Goal: Information Seeking & Learning: Learn about a topic

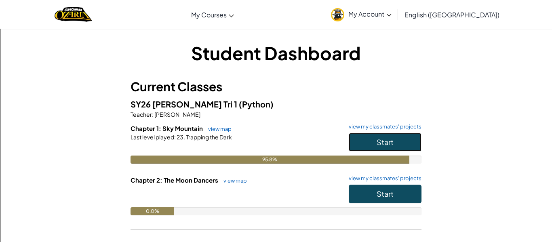
click at [401, 143] on button "Start" at bounding box center [385, 142] width 73 height 19
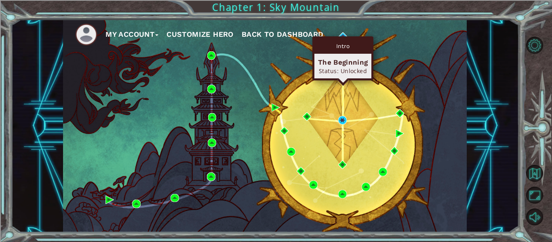
click at [346, 36] on div "Intro The Beginning Status: Unlocked" at bounding box center [342, 58] width 61 height 44
click at [343, 34] on img at bounding box center [343, 36] width 8 height 8
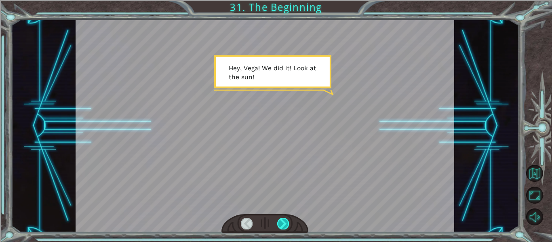
click at [283, 221] on div at bounding box center [283, 223] width 12 height 11
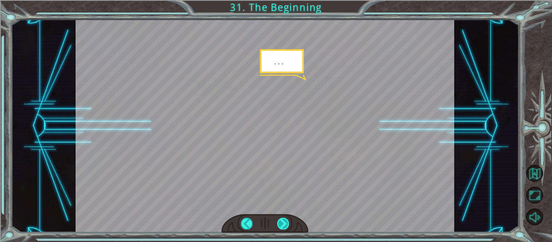
click at [282, 220] on div at bounding box center [283, 223] width 12 height 11
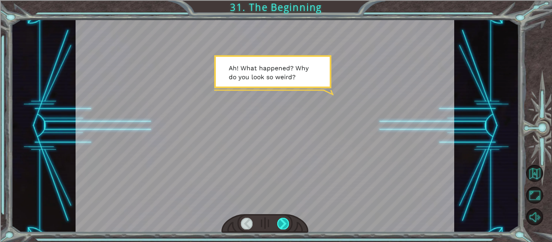
click at [283, 222] on div at bounding box center [283, 223] width 12 height 11
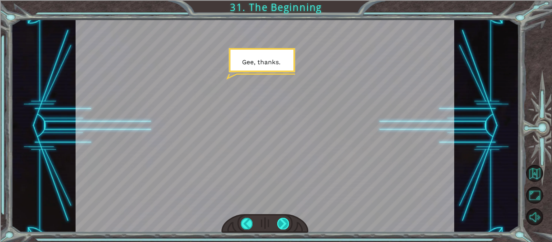
click at [283, 222] on div at bounding box center [283, 223] width 12 height 11
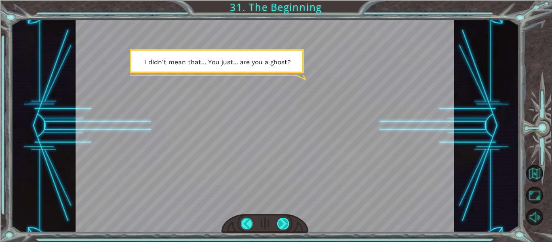
click at [283, 223] on div at bounding box center [283, 223] width 12 height 11
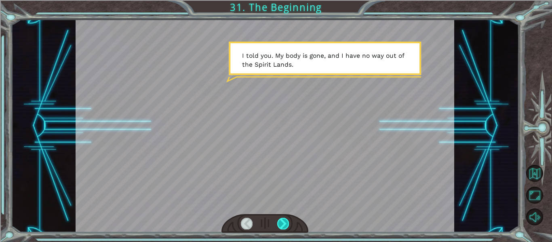
click at [282, 223] on div at bounding box center [283, 223] width 12 height 11
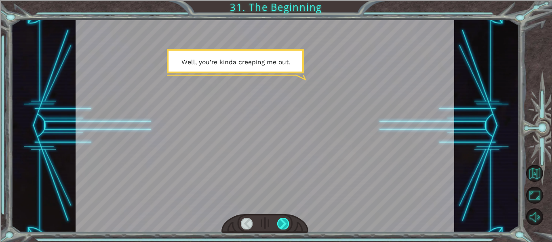
click at [282, 223] on div at bounding box center [283, 223] width 12 height 11
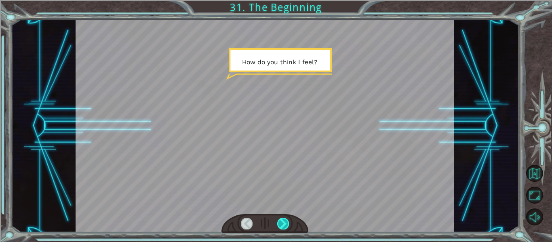
click at [283, 224] on div at bounding box center [283, 223] width 12 height 11
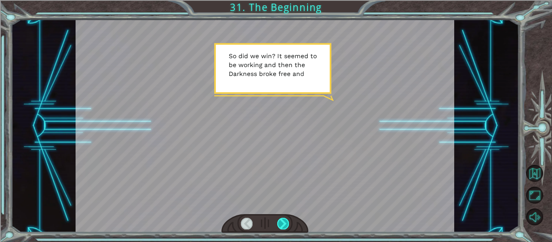
click at [283, 224] on div at bounding box center [283, 223] width 12 height 11
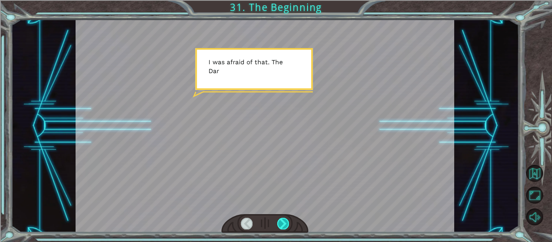
click at [283, 224] on div at bounding box center [283, 223] width 12 height 11
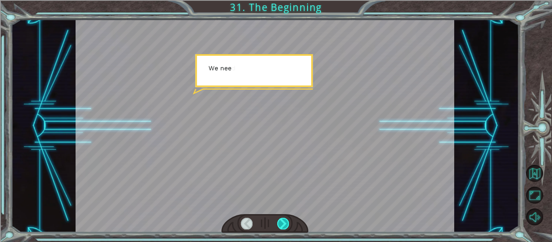
click at [283, 224] on div at bounding box center [283, 223] width 12 height 11
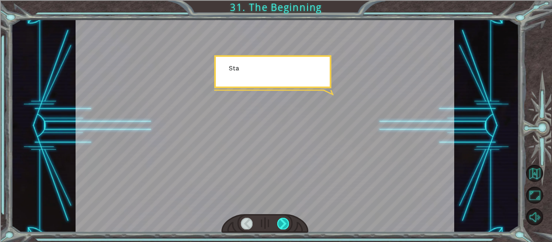
click at [283, 224] on div at bounding box center [283, 223] width 12 height 11
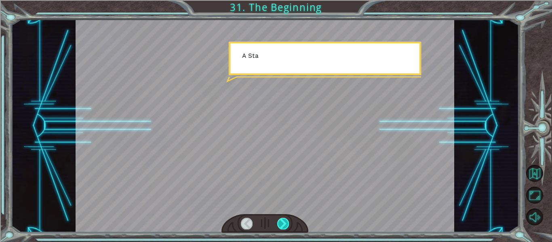
click at [283, 224] on div at bounding box center [283, 223] width 12 height 11
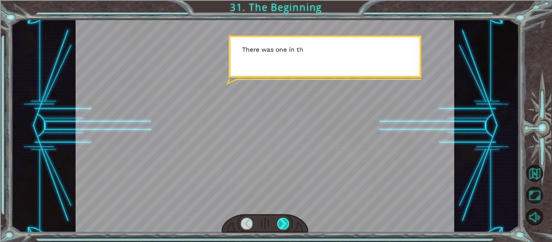
click at [283, 224] on div at bounding box center [283, 223] width 12 height 11
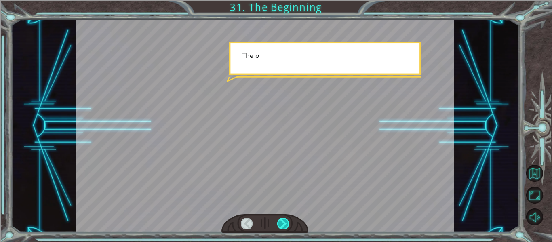
click at [283, 224] on div at bounding box center [283, 223] width 12 height 11
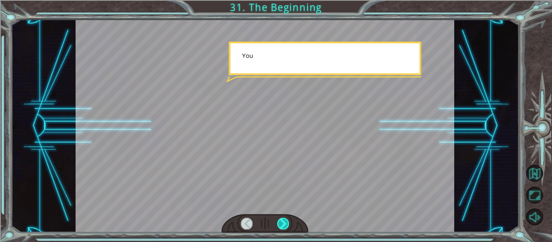
click at [283, 224] on div at bounding box center [283, 223] width 12 height 11
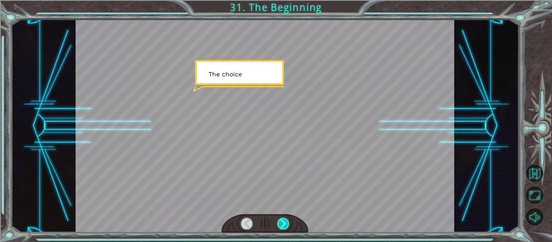
click at [283, 224] on div at bounding box center [283, 223] width 12 height 11
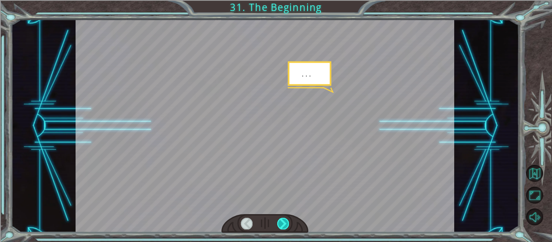
click at [283, 224] on div at bounding box center [283, 223] width 12 height 11
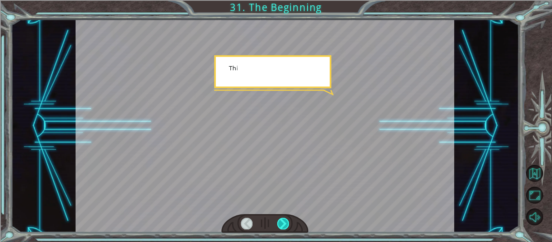
click at [283, 224] on div at bounding box center [283, 223] width 12 height 11
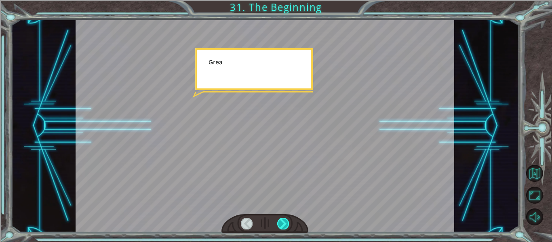
click at [283, 224] on div at bounding box center [283, 223] width 12 height 11
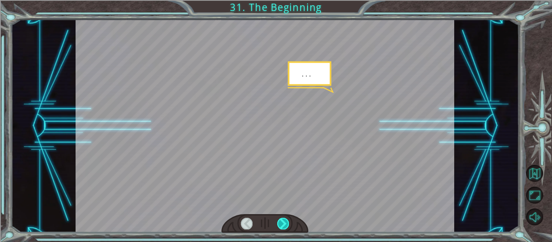
click at [283, 224] on div at bounding box center [283, 223] width 12 height 11
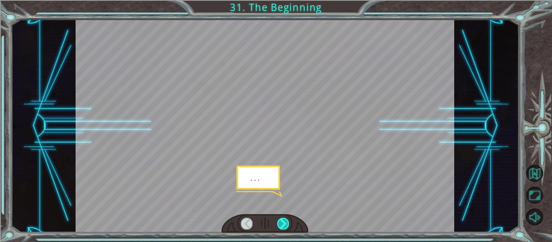
click at [283, 224] on div at bounding box center [283, 223] width 12 height 11
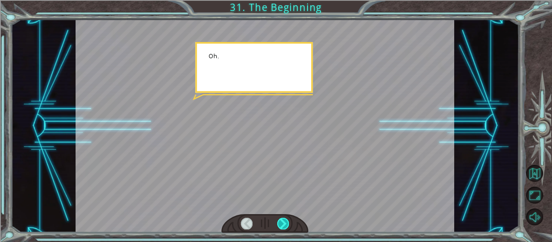
click at [283, 224] on div at bounding box center [283, 223] width 12 height 11
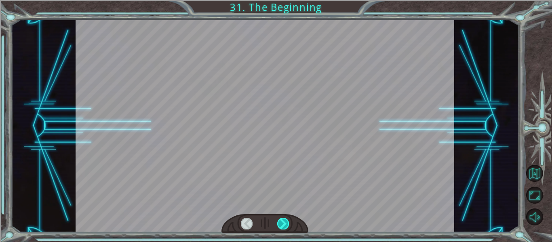
click at [283, 224] on div at bounding box center [283, 223] width 12 height 11
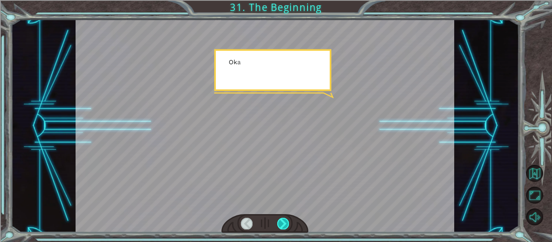
click at [283, 224] on div at bounding box center [283, 223] width 12 height 11
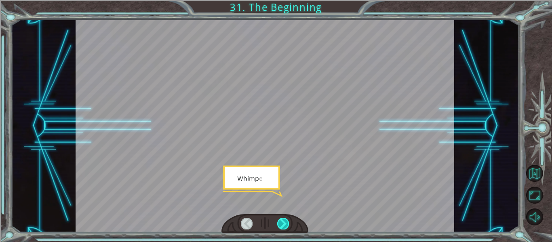
click at [283, 224] on div at bounding box center [283, 223] width 12 height 11
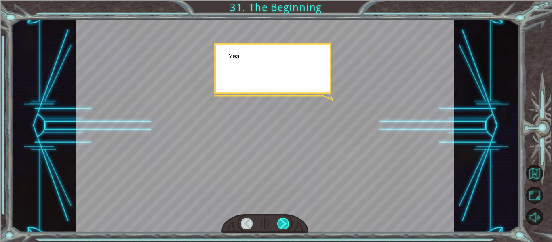
click at [283, 224] on div at bounding box center [283, 223] width 12 height 11
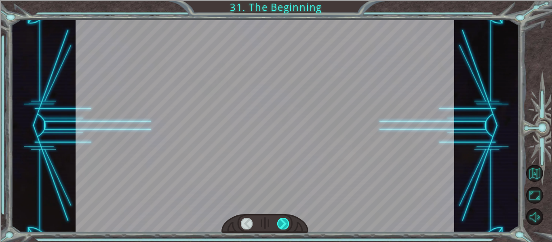
click at [283, 224] on div at bounding box center [283, 223] width 12 height 11
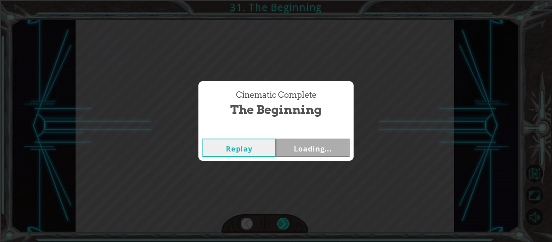
click at [283, 224] on div "Cinematic Complete The Beginning Replay Loading..." at bounding box center [276, 121] width 552 height 242
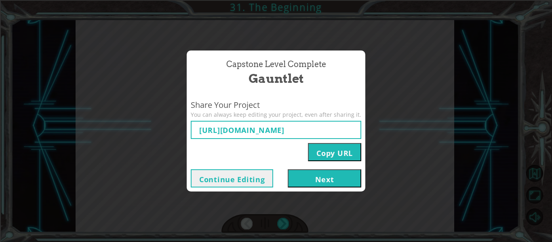
type input "[URL][DOMAIN_NAME]"
click at [302, 179] on button "Next" at bounding box center [325, 178] width 74 height 18
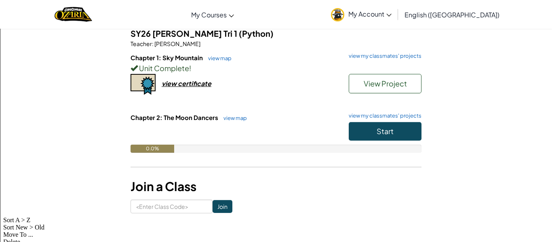
scroll to position [72, 0]
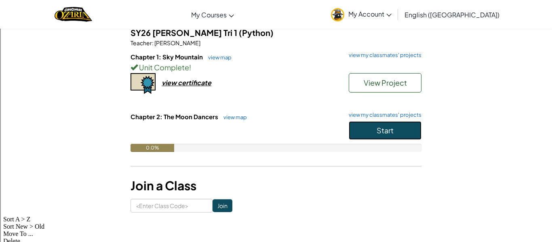
click at [366, 124] on button "Start" at bounding box center [385, 130] width 73 height 19
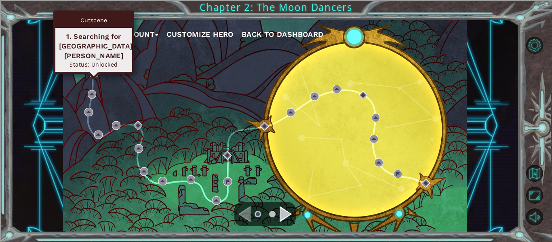
click at [92, 72] on img at bounding box center [94, 72] width 8 height 8
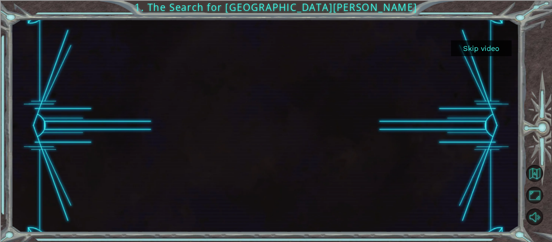
click at [479, 56] on button "Skip video" at bounding box center [481, 48] width 61 height 16
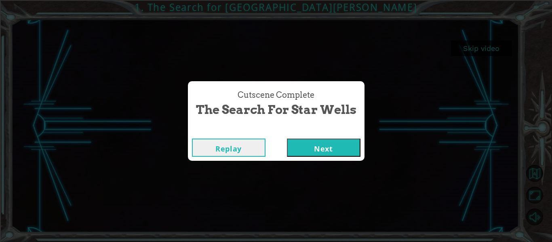
click at [347, 145] on button "Next" at bounding box center [324, 148] width 74 height 18
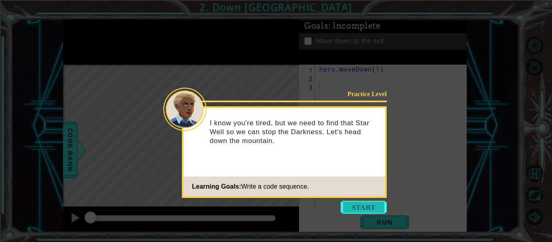
click at [366, 205] on button "Start" at bounding box center [364, 207] width 46 height 13
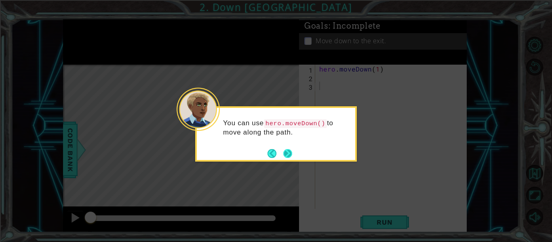
click at [284, 154] on button "Next" at bounding box center [287, 153] width 9 height 9
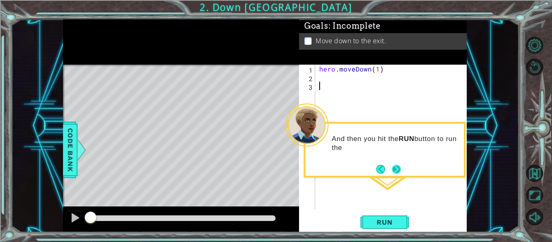
click at [398, 170] on button "Next" at bounding box center [396, 169] width 9 height 9
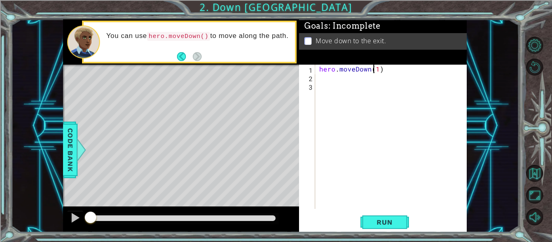
click at [373, 71] on div "hero . moveDown ( 1 )" at bounding box center [394, 145] width 152 height 161
type textarea "hero.moveDown(1)"
type textarea "hero.moveDown(2)"
click at [368, 212] on div "hero.moveDown(2) 1 2 3 hero . moveDown ( 2 ) הההההההההההההההההההההההההההההההההה…" at bounding box center [383, 149] width 168 height 168
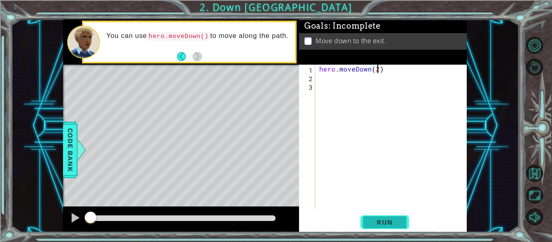
click at [369, 218] on span "Run" at bounding box center [385, 222] width 32 height 8
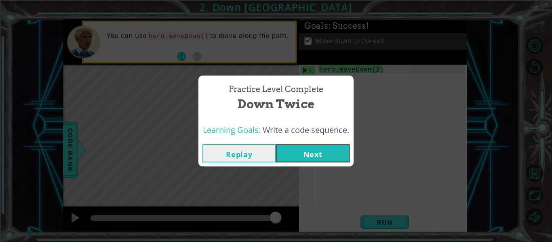
click at [314, 161] on button "Next" at bounding box center [313, 153] width 74 height 18
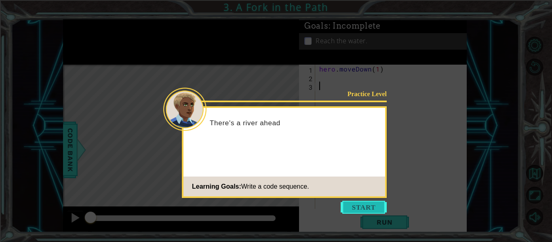
click at [354, 202] on button "Start" at bounding box center [364, 207] width 46 height 13
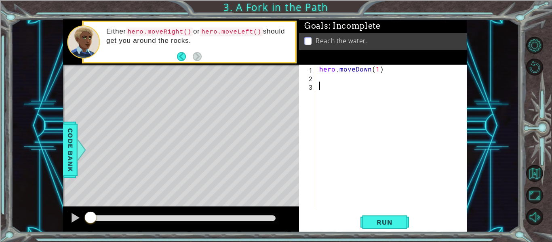
click at [330, 82] on div "hero . moveDown ( 1 )" at bounding box center [394, 145] width 152 height 161
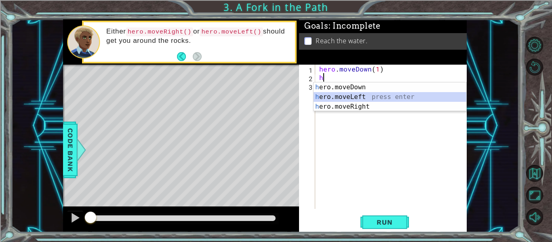
type textarea "hero.moveLeft(1)"
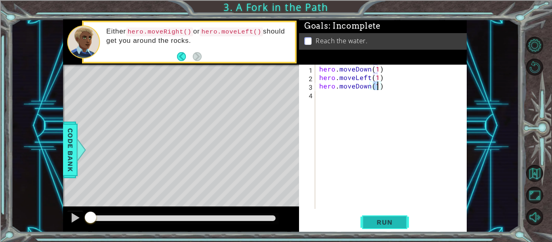
type textarea "hero.moveDown(1)"
click at [365, 220] on button "Run" at bounding box center [385, 222] width 49 height 17
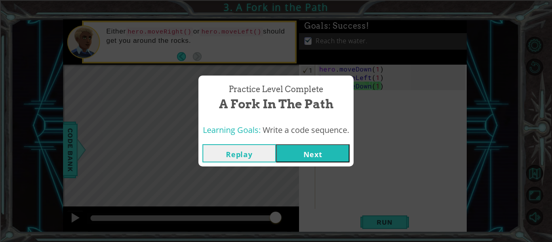
click at [314, 158] on button "Next" at bounding box center [313, 153] width 74 height 18
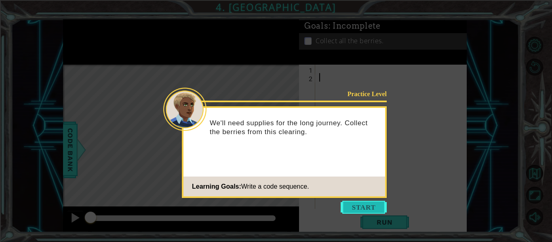
click at [378, 210] on button "Start" at bounding box center [364, 207] width 46 height 13
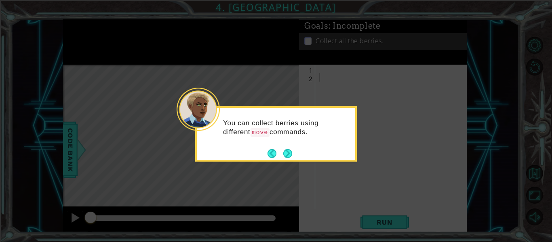
click at [285, 196] on icon at bounding box center [276, 121] width 552 height 242
click at [288, 155] on button "Next" at bounding box center [287, 153] width 9 height 9
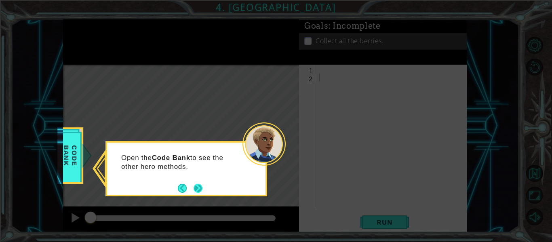
click at [196, 190] on button "Next" at bounding box center [198, 188] width 9 height 9
click at [194, 188] on button "Next" at bounding box center [198, 188] width 9 height 9
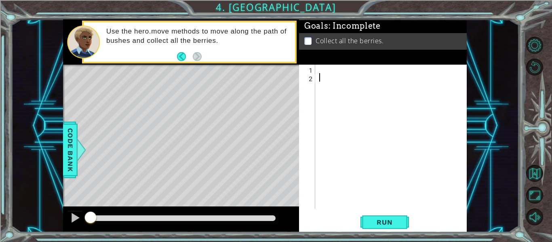
click at [324, 70] on div at bounding box center [394, 145] width 152 height 161
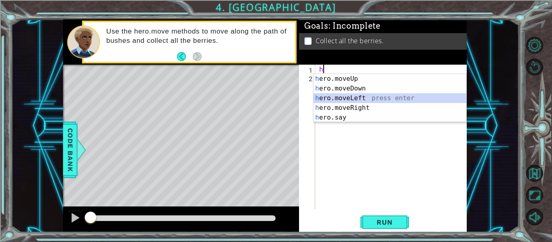
type textarea "hero.moveLeft(1)"
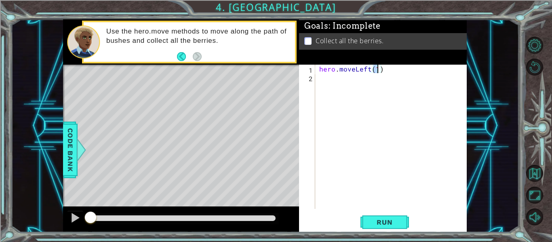
click at [338, 82] on div "hero . moveLeft ( 1 )" at bounding box center [394, 145] width 152 height 161
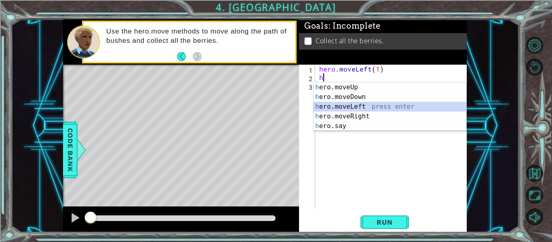
type textarea "hero.moveLeft(1)"
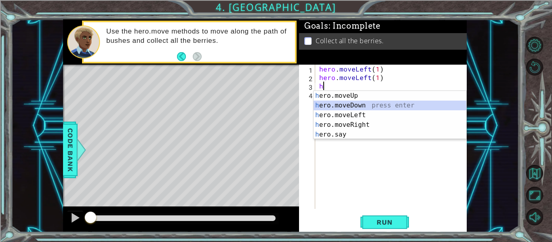
type textarea "hero.moveDown(1)"
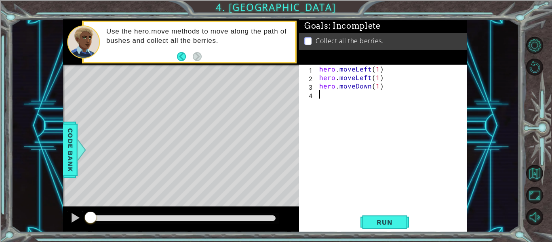
type textarea "g"
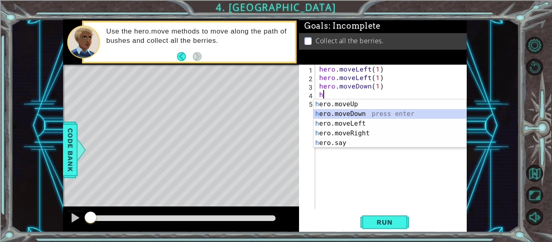
type textarea "hero.moveDown(1)"
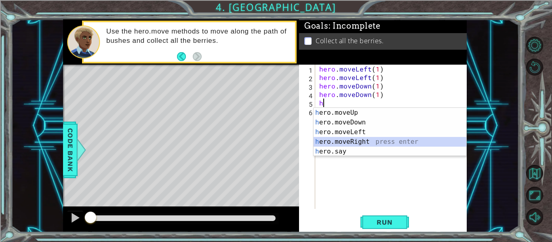
type textarea "hero.moveRight(1)"
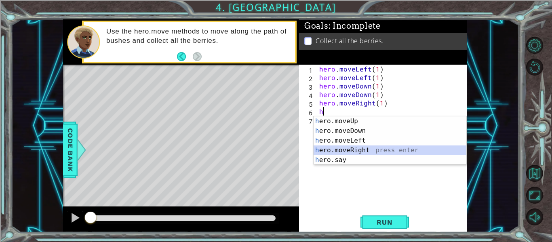
type textarea "hero.moveRight(1)"
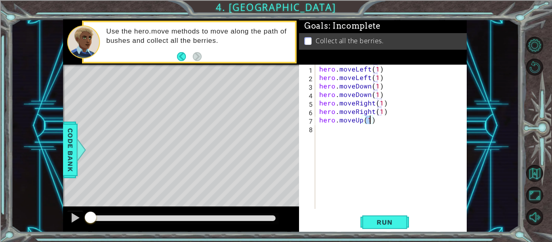
type textarea "hero.moveUp(1)"
click at [376, 233] on div "1 ההההההההההההההההההההההההההההההההההההההההההההההההההההההההההההההההההההההההההההה…" at bounding box center [276, 121] width 552 height 242
click at [371, 220] on span "Run" at bounding box center [385, 222] width 32 height 8
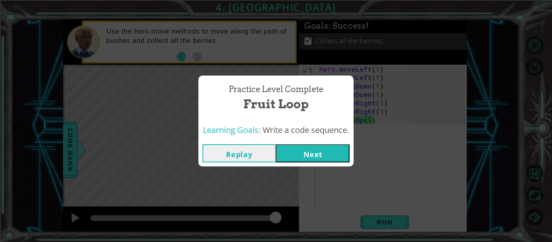
click at [323, 161] on button "Next" at bounding box center [313, 153] width 74 height 18
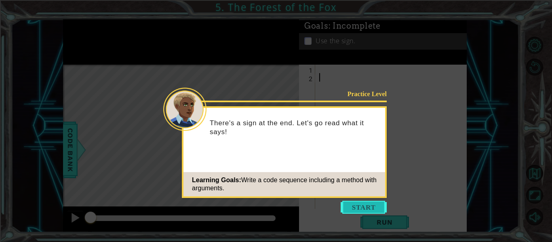
click at [371, 208] on button "Start" at bounding box center [364, 207] width 46 height 13
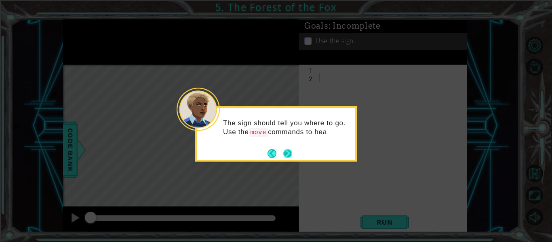
click at [285, 153] on button "Next" at bounding box center [288, 153] width 11 height 11
click at [285, 153] on button "Next" at bounding box center [287, 153] width 9 height 9
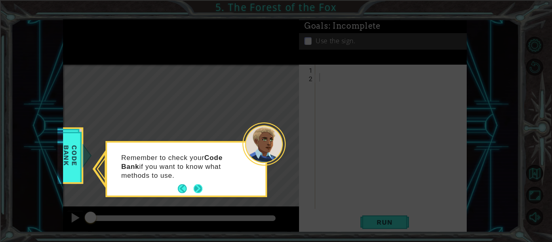
click at [195, 188] on button "Next" at bounding box center [198, 188] width 9 height 9
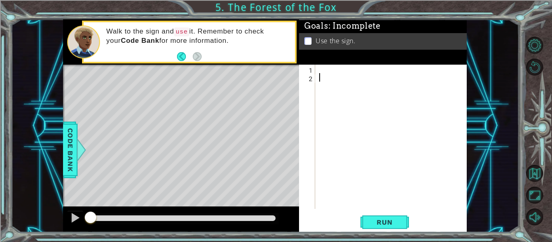
click at [321, 73] on div at bounding box center [394, 145] width 152 height 161
click at [335, 66] on div at bounding box center [394, 145] width 152 height 161
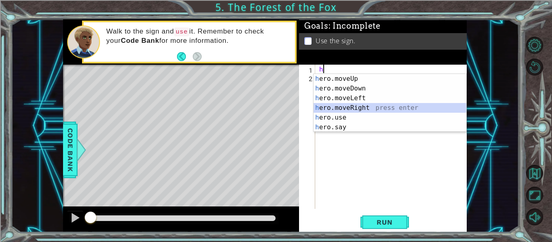
type textarea "hero.moveRight(1)"
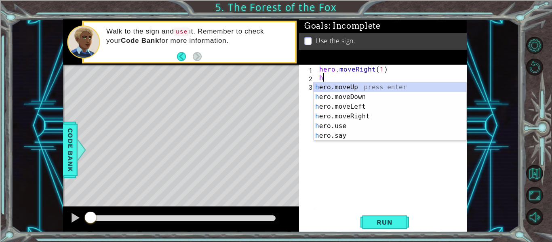
type textarea "hero.moveUp(1)"
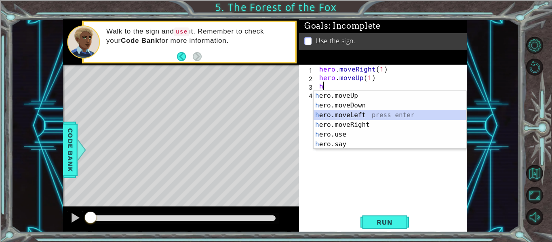
type textarea "hero.moveLeft(1)"
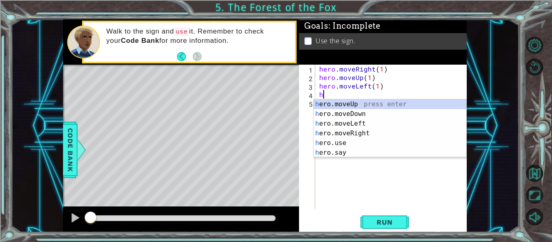
type textarea "hero.moveUp(1)"
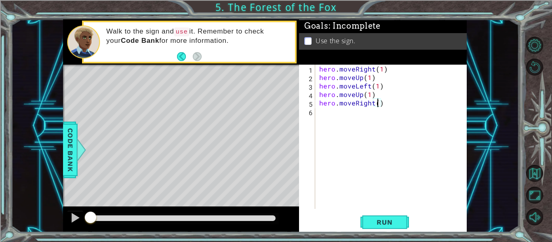
type textarea "hero.moveRight(2)"
type textarea "hero.moveDown(1)"
click at [378, 211] on div "hero.moveDown(1) 1 2 3 4 5 6 7 hero . moveRight ( 1 ) hero . moveUp ( 1 ) hero …" at bounding box center [383, 149] width 168 height 168
click at [378, 216] on button "Run" at bounding box center [385, 222] width 49 height 17
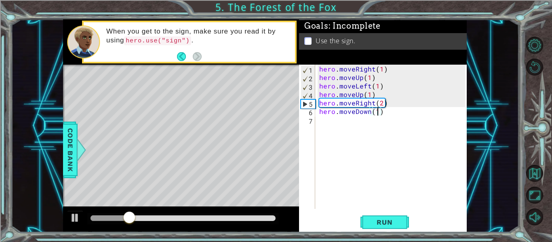
click at [331, 122] on div "hero . moveRight ( 1 ) hero . moveUp ( 1 ) hero . moveLeft ( 1 ) hero . moveUp …" at bounding box center [394, 145] width 152 height 161
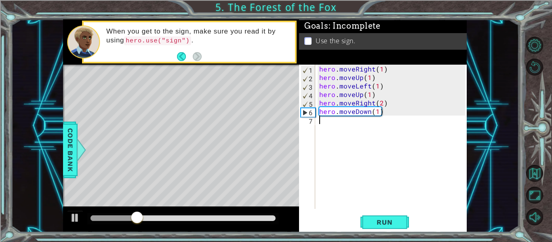
click at [66, 215] on div at bounding box center [181, 220] width 236 height 26
click at [70, 216] on div at bounding box center [75, 218] width 11 height 11
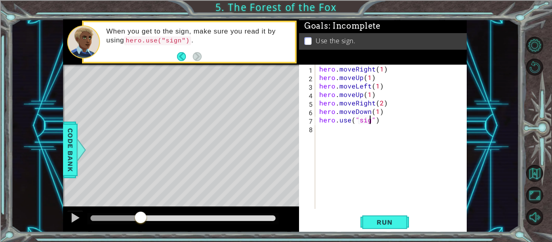
scroll to position [0, 4]
type textarea "hero.use("sign")"
click at [378, 220] on span "Run" at bounding box center [385, 222] width 32 height 8
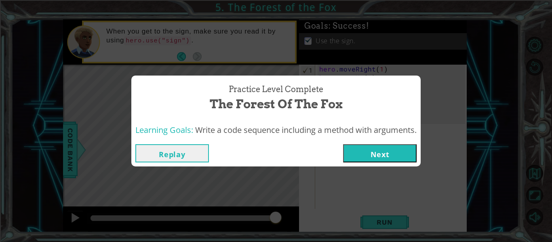
click at [369, 158] on button "Next" at bounding box center [380, 153] width 74 height 18
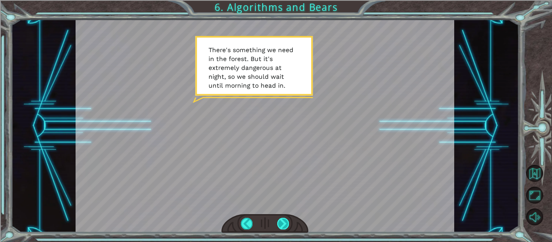
click at [288, 224] on div at bounding box center [283, 223] width 12 height 11
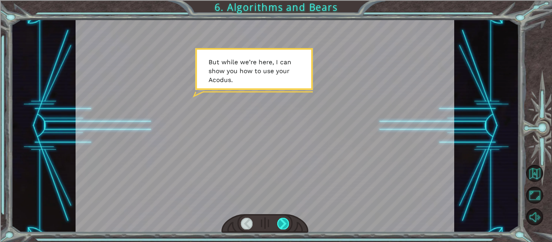
click at [288, 224] on div at bounding box center [283, 223] width 12 height 11
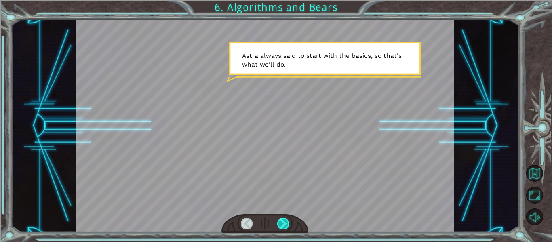
click at [288, 224] on div at bounding box center [283, 223] width 12 height 11
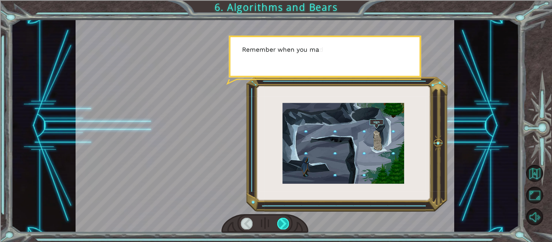
click at [288, 224] on div at bounding box center [283, 223] width 12 height 11
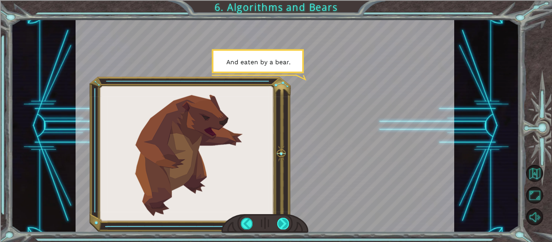
click at [288, 224] on div at bounding box center [283, 223] width 12 height 11
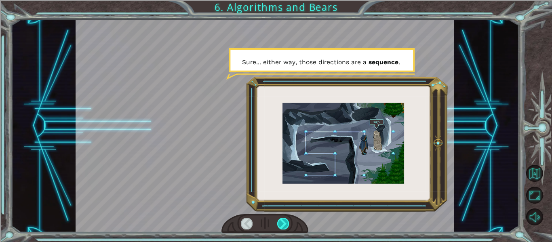
click at [287, 224] on div at bounding box center [283, 223] width 12 height 11
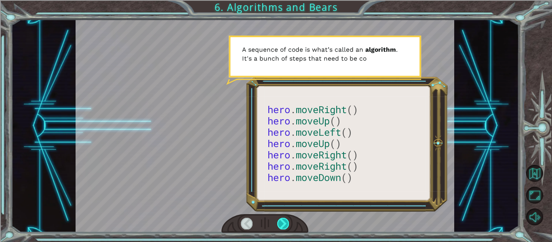
click at [287, 226] on div at bounding box center [283, 223] width 12 height 11
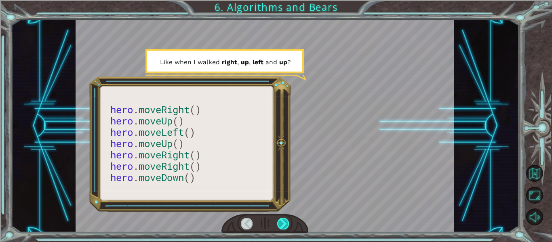
click at [287, 226] on div at bounding box center [283, 223] width 12 height 11
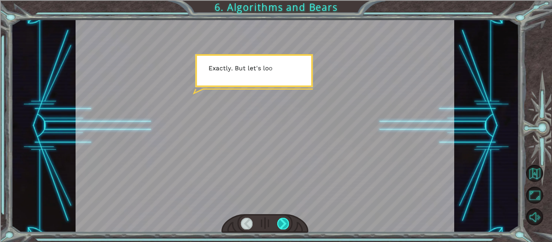
click at [287, 226] on div at bounding box center [283, 223] width 12 height 11
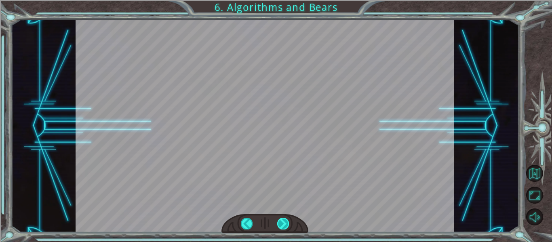
click at [287, 226] on div at bounding box center [283, 223] width 12 height 11
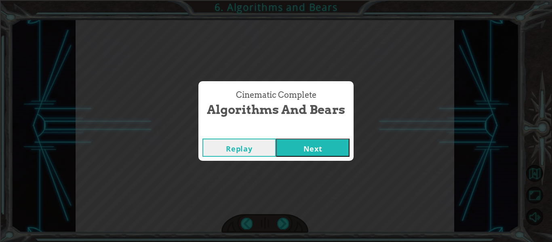
click at [285, 226] on div "Cinematic Complete Algorithms and Bears Replay Next" at bounding box center [276, 121] width 552 height 242
click at [306, 155] on button "Next" at bounding box center [313, 148] width 74 height 18
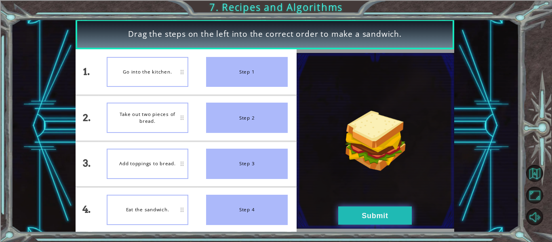
click at [353, 213] on button "Submit" at bounding box center [375, 216] width 74 height 18
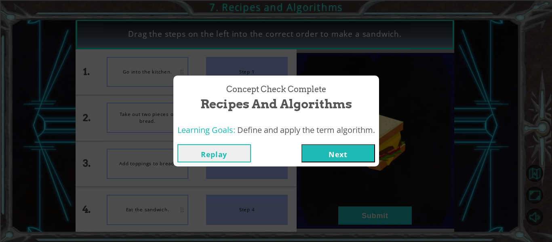
click at [332, 145] on button "Next" at bounding box center [339, 153] width 74 height 18
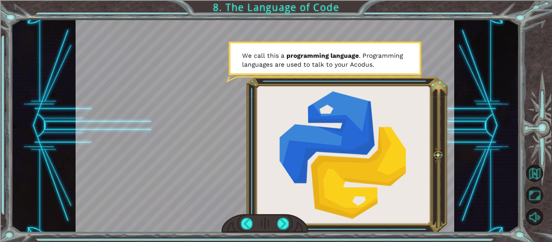
click at [281, 137] on div at bounding box center [265, 125] width 379 height 213
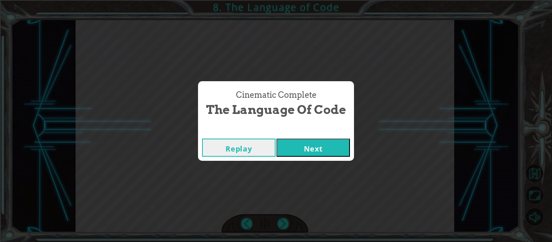
click at [300, 131] on div "Cinematic Complete" at bounding box center [276, 131] width 156 height 8
click at [300, 136] on div "Replay Next" at bounding box center [276, 148] width 156 height 26
click at [303, 140] on button "Next" at bounding box center [313, 148] width 74 height 18
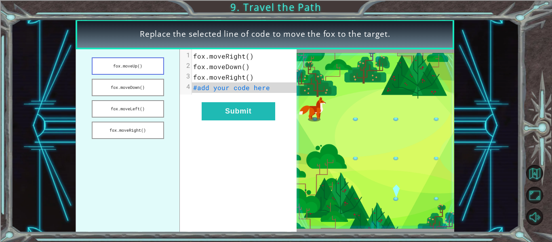
drag, startPoint x: 150, startPoint y: 127, endPoint x: 141, endPoint y: 67, distance: 60.9
click at [141, 67] on ul "fox.moveUp() fox.moveDown() fox.moveLeft() fox.moveRight()" at bounding box center [128, 140] width 104 height 183
click at [146, 133] on button "fox.moveRight()" at bounding box center [128, 130] width 72 height 17
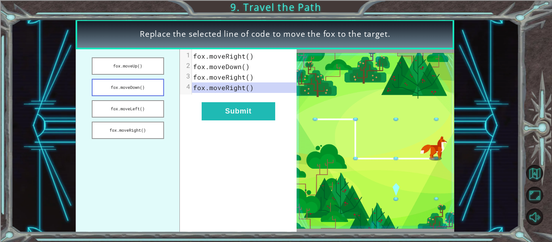
click at [139, 83] on button "fox.moveDown()" at bounding box center [128, 87] width 72 height 17
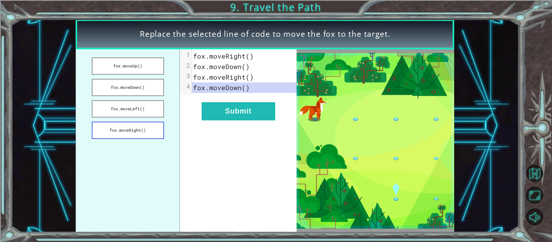
click at [140, 135] on button "fox.moveRight()" at bounding box center [128, 130] width 72 height 17
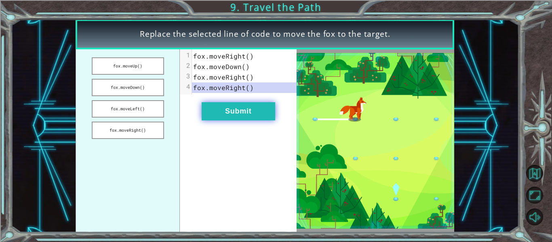
click at [242, 114] on button "Submit" at bounding box center [239, 111] width 74 height 18
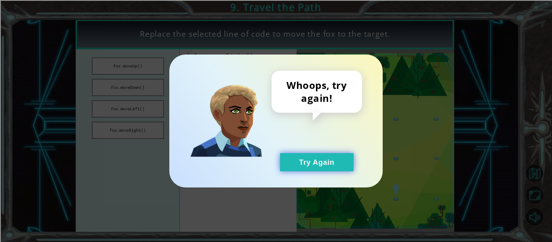
click at [302, 158] on button "Try Again" at bounding box center [317, 162] width 74 height 18
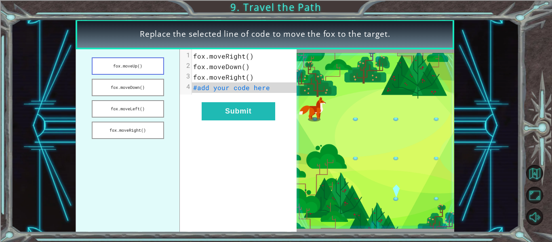
click at [144, 70] on button "fox.moveUp()" at bounding box center [128, 65] width 72 height 17
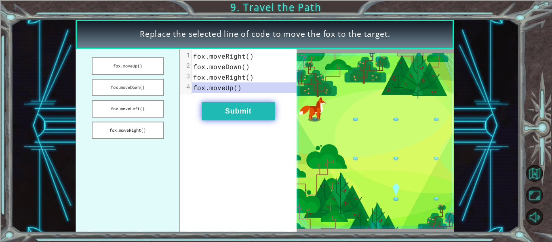
click at [216, 112] on button "Submit" at bounding box center [239, 111] width 74 height 18
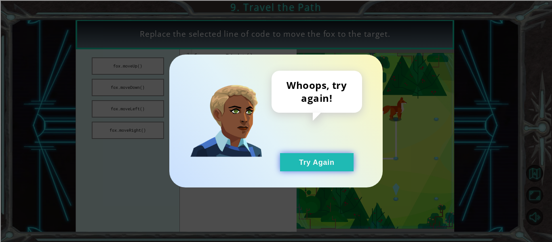
click at [297, 160] on button "Try Again" at bounding box center [317, 162] width 74 height 18
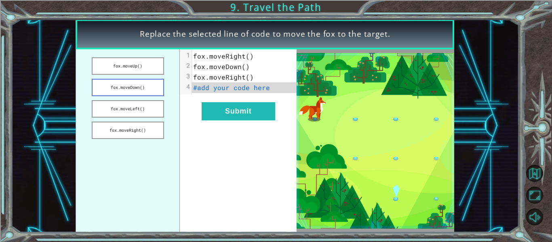
click at [147, 93] on button "fox.moveDown()" at bounding box center [128, 87] width 72 height 17
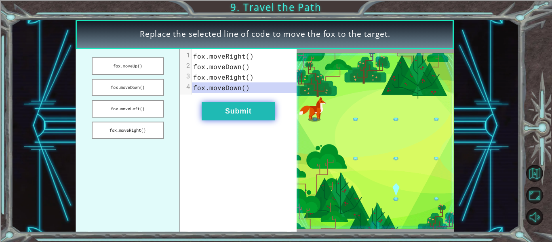
click at [212, 114] on button "Submit" at bounding box center [239, 111] width 74 height 18
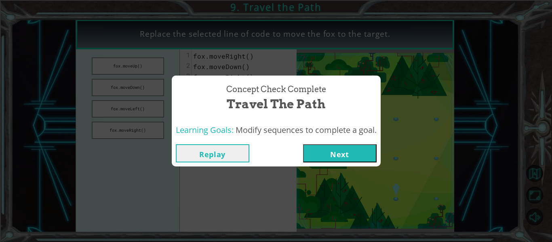
click at [337, 158] on button "Next" at bounding box center [340, 153] width 74 height 18
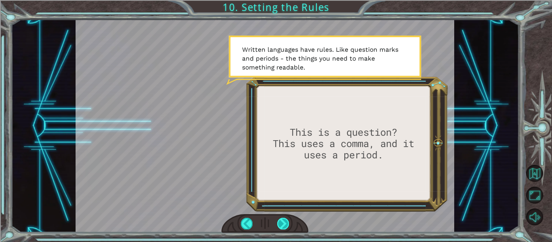
click at [281, 223] on div at bounding box center [283, 223] width 12 height 11
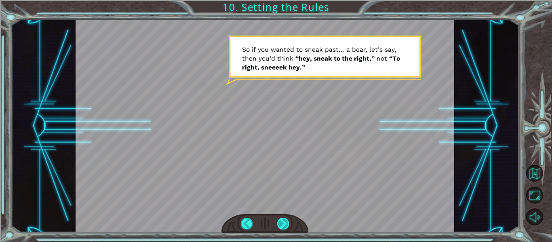
click at [279, 222] on div at bounding box center [283, 223] width 12 height 11
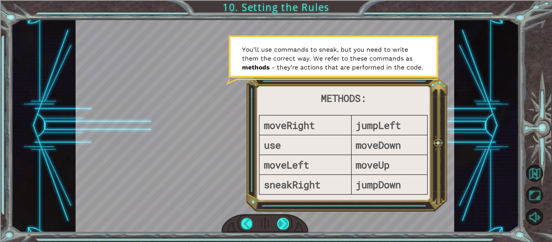
click at [277, 224] on div at bounding box center [283, 223] width 12 height 11
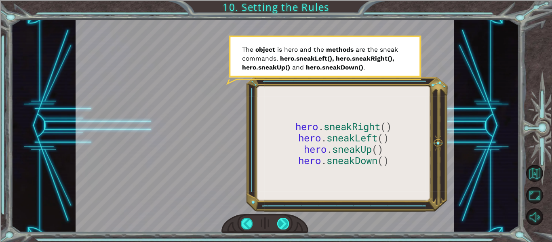
click at [277, 228] on div at bounding box center [283, 223] width 12 height 11
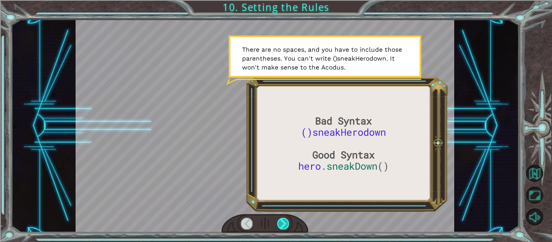
click at [281, 225] on div at bounding box center [283, 223] width 12 height 11
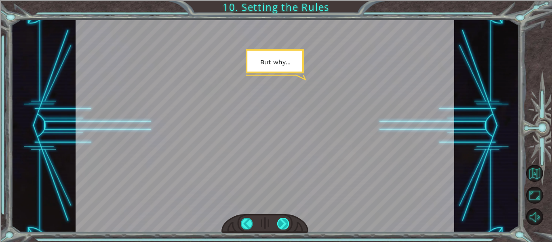
click at [281, 225] on div at bounding box center [283, 223] width 12 height 11
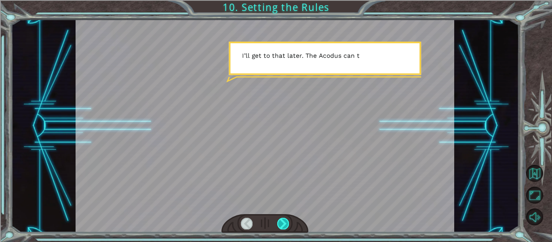
click at [281, 225] on div at bounding box center [283, 223] width 12 height 11
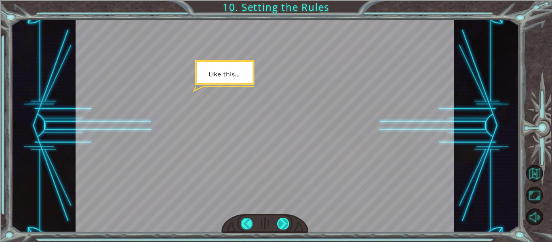
click at [281, 225] on div at bounding box center [283, 223] width 12 height 11
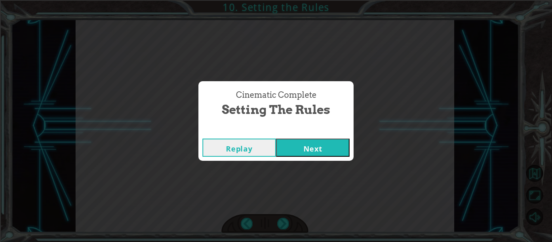
click at [309, 147] on button "Next" at bounding box center [313, 148] width 74 height 18
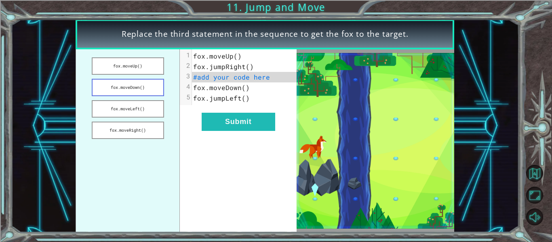
click at [155, 81] on button "fox.moveDown()" at bounding box center [128, 87] width 72 height 17
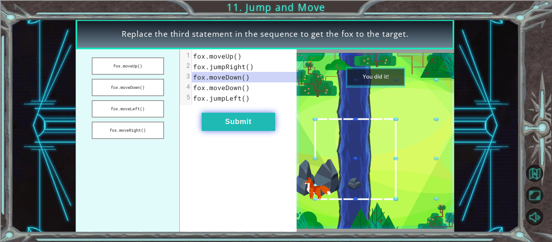
click at [231, 128] on button "Submit" at bounding box center [239, 122] width 74 height 18
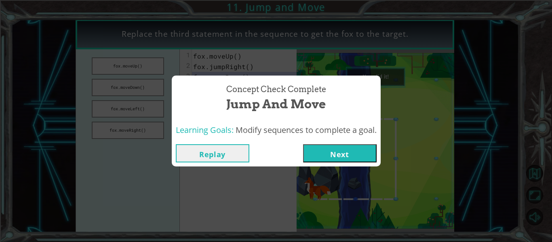
click at [317, 161] on button "Next" at bounding box center [340, 153] width 74 height 18
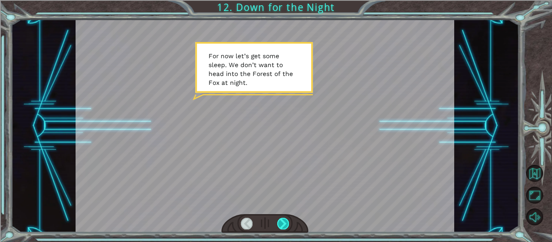
click at [289, 227] on div at bounding box center [283, 223] width 12 height 11
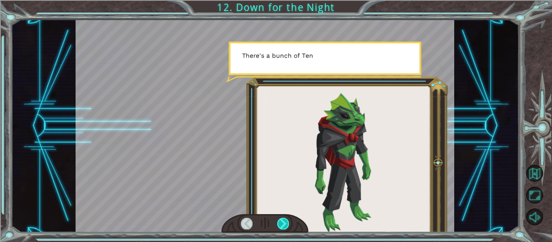
click at [287, 227] on div at bounding box center [283, 223] width 12 height 11
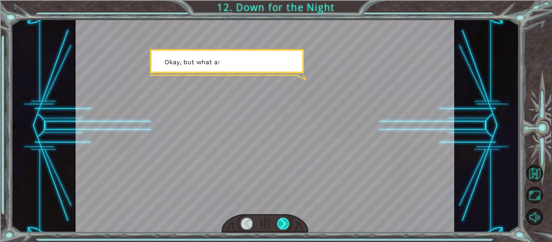
click at [287, 227] on div at bounding box center [283, 223] width 12 height 11
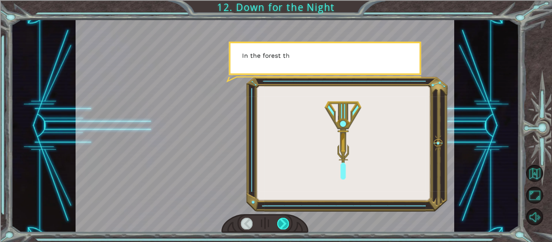
click at [287, 227] on div at bounding box center [283, 223] width 12 height 11
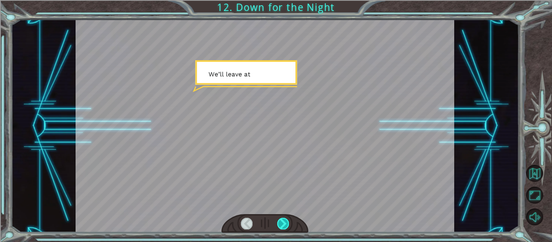
click at [287, 227] on div at bounding box center [283, 223] width 12 height 11
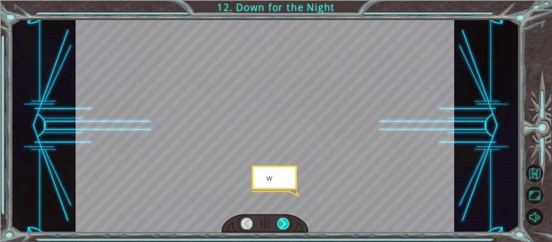
click at [287, 227] on div at bounding box center [283, 223] width 12 height 11
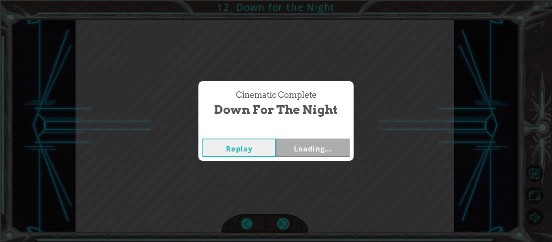
click at [287, 227] on div "Cinematic Complete Down for the Night Replay Loading..." at bounding box center [276, 121] width 552 height 242
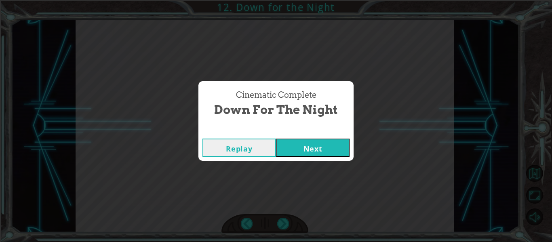
click at [327, 194] on div "Cinematic Complete Down for the Night Replay Next" at bounding box center [276, 121] width 552 height 242
click at [302, 146] on button "Next" at bounding box center [313, 148] width 74 height 18
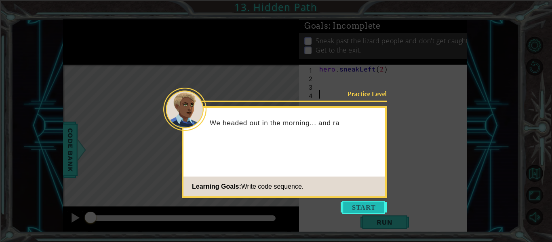
click at [368, 205] on button "Start" at bounding box center [364, 207] width 46 height 13
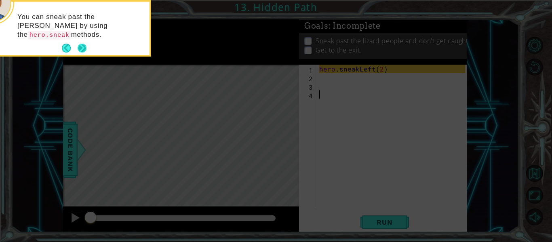
click at [85, 44] on button "Next" at bounding box center [82, 48] width 9 height 9
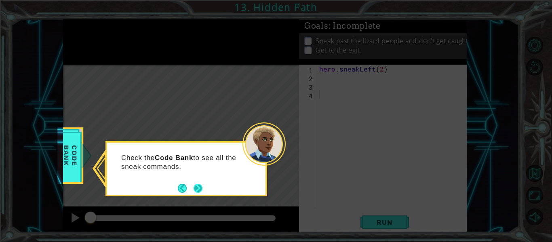
click at [194, 189] on button "Next" at bounding box center [198, 188] width 9 height 9
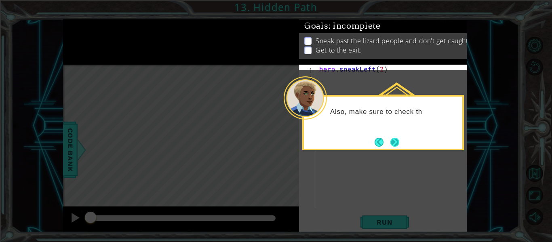
click at [399, 142] on button "Next" at bounding box center [394, 142] width 9 height 9
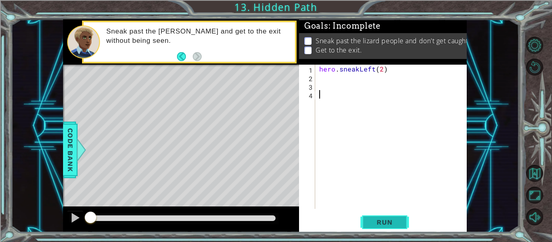
click at [370, 216] on button "Run" at bounding box center [385, 222] width 49 height 17
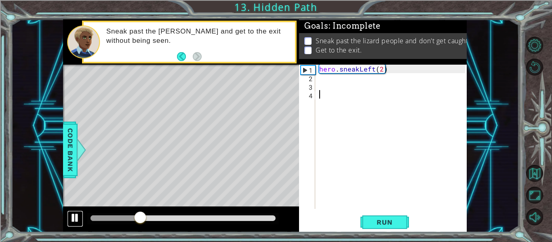
click at [76, 213] on div at bounding box center [75, 218] width 11 height 11
click at [335, 79] on div "hero . sneakLeft ( 2 )" at bounding box center [394, 145] width 152 height 161
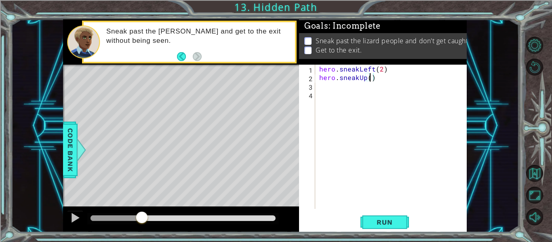
type textarea "hero.sneakUp(2)"
click at [333, 96] on div "hero . sneakLeft ( 2 ) hero . sneakUp ( 2 )" at bounding box center [394, 145] width 152 height 161
click at [342, 87] on div "hero . sneakLeft ( 2 ) hero . sneakUp ( 2 )" at bounding box center [394, 145] width 152 height 161
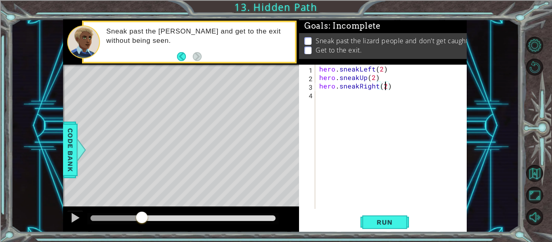
scroll to position [0, 4]
type textarea "hero.sneakRight(2)"
click at [376, 218] on span "Run" at bounding box center [385, 222] width 32 height 8
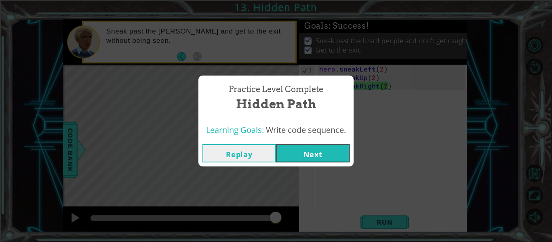
click at [342, 153] on button "Next" at bounding box center [313, 153] width 74 height 18
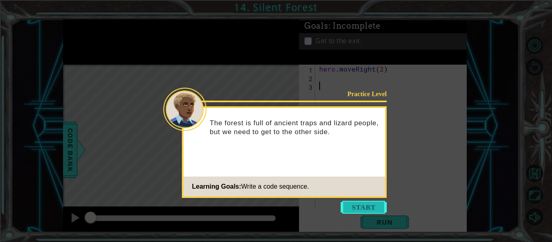
click at [363, 207] on button "Start" at bounding box center [364, 207] width 46 height 13
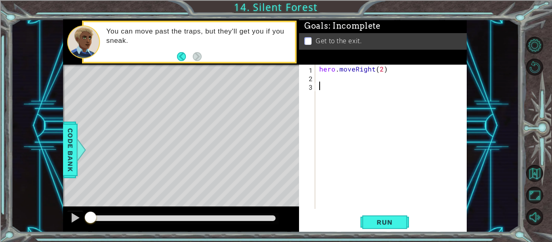
click at [327, 80] on div "hero . moveRight ( 2 )" at bounding box center [394, 145] width 152 height 161
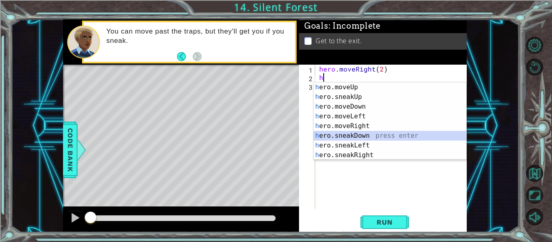
type textarea "hero.sneakDown(1)"
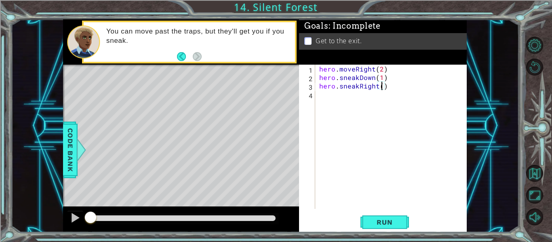
type textarea "hero.sneakRight(2)"
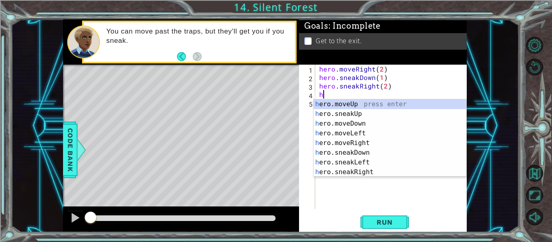
type textarea "hero.moveUp(1)"
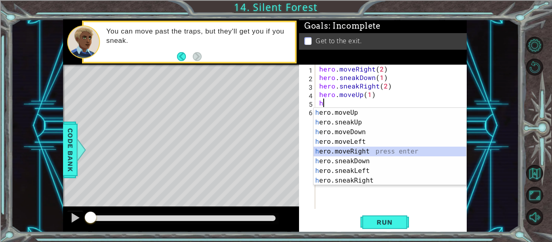
type textarea "hero.moveRight(1)"
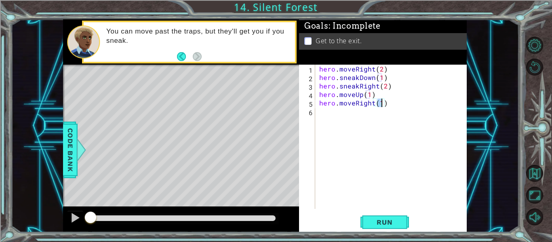
click at [394, 208] on div "hero . moveRight ( 2 ) hero . sneakDown ( 1 ) hero . sneakRight ( 2 ) hero . mo…" at bounding box center [394, 145] width 152 height 161
click at [395, 223] on span "Run" at bounding box center [385, 222] width 32 height 8
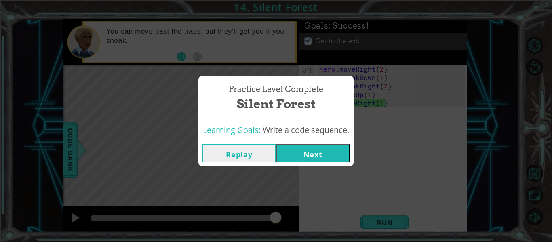
click at [339, 157] on button "Next" at bounding box center [313, 153] width 74 height 18
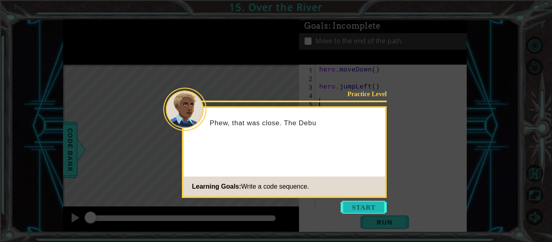
click at [360, 207] on button "Start" at bounding box center [364, 207] width 46 height 13
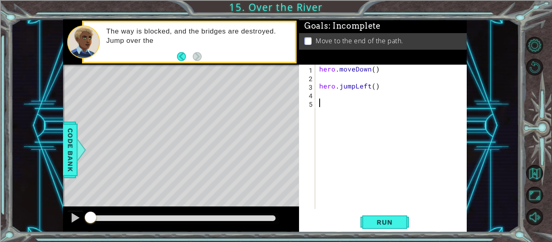
click at [338, 76] on div "hero . moveDown ( ) hero . jumpLeft ( )" at bounding box center [394, 145] width 152 height 161
type textarea "hero.moveDown()"
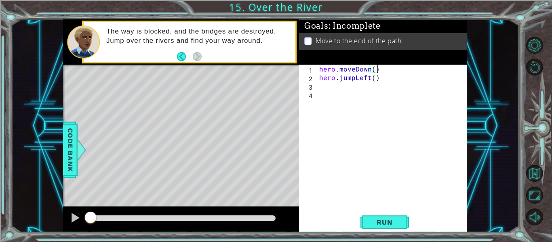
click at [330, 83] on div "hero . moveDown ( ) hero . jumpLeft ( )" at bounding box center [394, 145] width 152 height 161
type textarea "hero.moveLeft(2)"
click at [374, 93] on div "hero . moveDown ( ) hero . jumpLeft ( ) hero . moveLeft ( 2 )" at bounding box center [394, 145] width 152 height 161
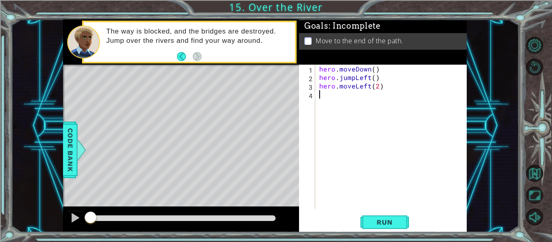
type textarea "h"
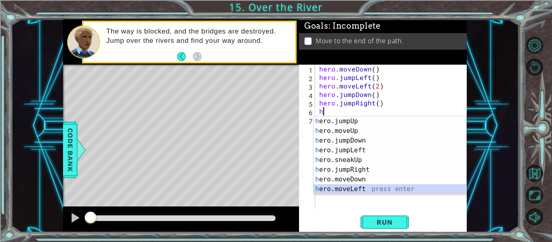
scroll to position [10, 0]
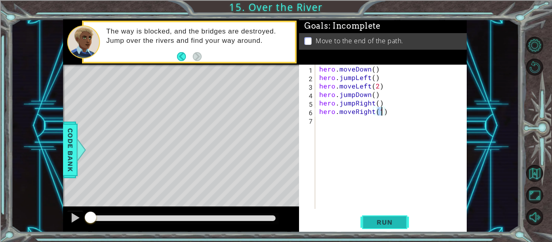
click at [383, 219] on span "Run" at bounding box center [385, 222] width 32 height 8
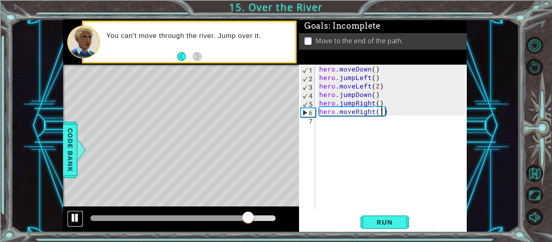
click at [74, 213] on div at bounding box center [75, 218] width 11 height 11
click at [378, 87] on div "hero . moveDown ( ) hero . jumpLeft ( ) hero . moveLeft ( 2 ) hero . jumpDown (…" at bounding box center [394, 145] width 152 height 161
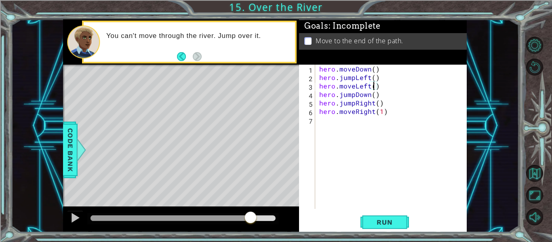
scroll to position [0, 4]
type textarea "hero.moveLeft(1)"
click at [386, 216] on button "Run" at bounding box center [385, 222] width 49 height 17
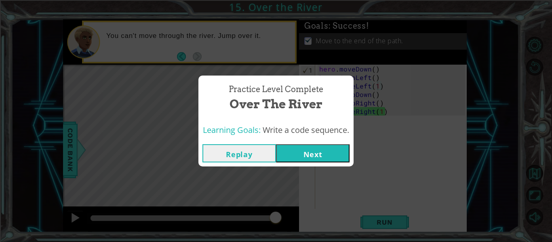
click at [312, 164] on div "Replay Next" at bounding box center [275, 153] width 155 height 26
click at [319, 131] on span "Write a code sequence." at bounding box center [306, 129] width 87 height 11
click at [323, 153] on button "Next" at bounding box center [313, 153] width 74 height 18
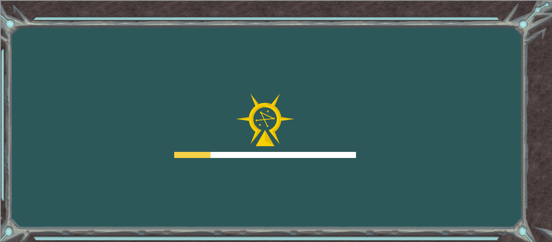
click at [323, 153] on div at bounding box center [265, 155] width 182 height 6
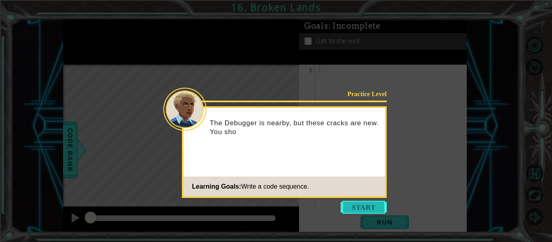
click at [342, 202] on button "Start" at bounding box center [364, 207] width 46 height 13
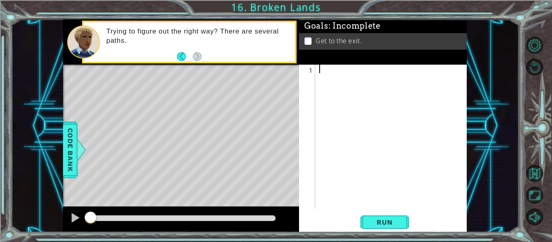
type textarea "h"
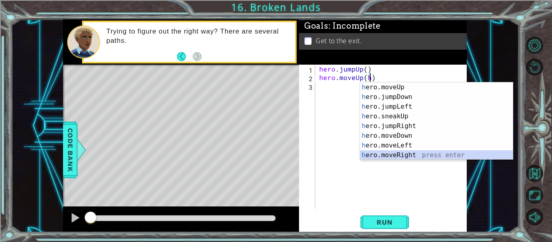
scroll to position [10, 0]
type textarea "hero.moveUp(hero.moveRight(1))"
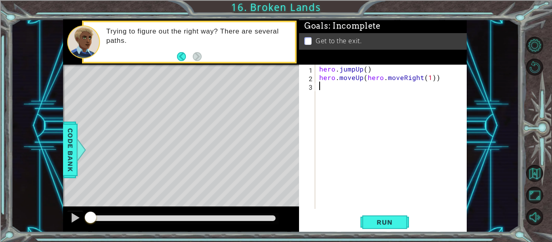
scroll to position [0, 0]
drag, startPoint x: 438, startPoint y: 77, endPoint x: 367, endPoint y: 78, distance: 71.1
click at [367, 78] on div "hero . jumpUp ( ) hero . moveUp ( hero . moveRight ( 1 )) h" at bounding box center [394, 145] width 152 height 161
type textarea "h"
type textarea "hero.moveUp()"
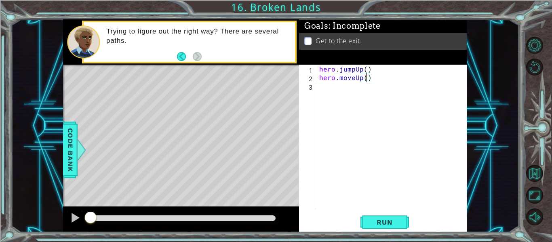
click at [352, 87] on div "hero . jumpUp ( ) hero . moveUp ( )" at bounding box center [394, 145] width 152 height 161
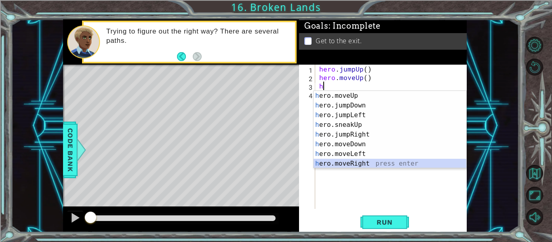
scroll to position [10, 0]
type textarea "hero.moveRight(1)"
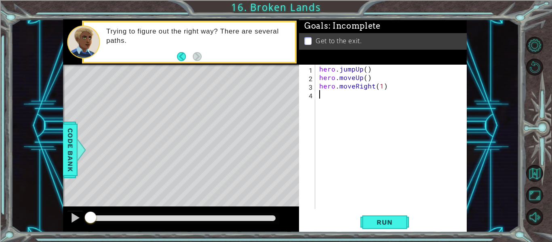
type textarea "h"
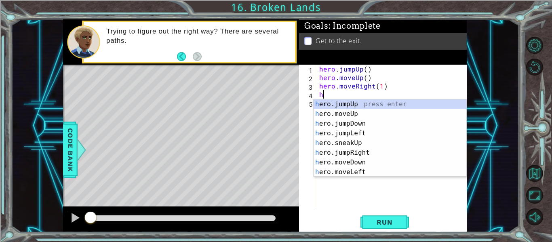
scroll to position [0, 0]
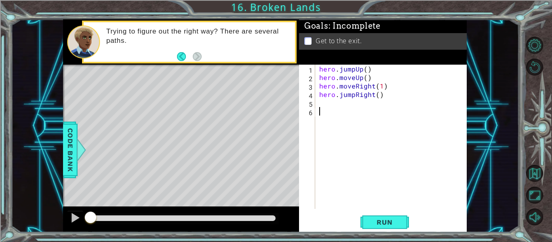
type textarea "h"
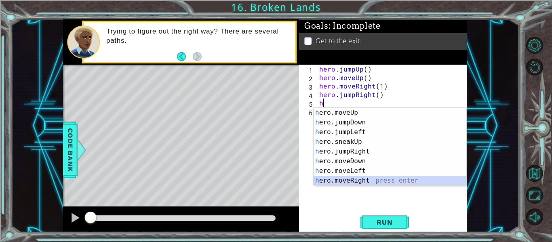
scroll to position [10, 0]
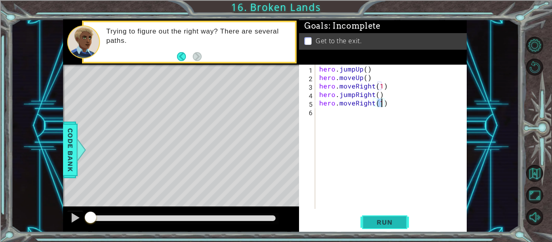
type textarea "hero.moveRight(1)"
click at [371, 229] on button "Run" at bounding box center [385, 222] width 49 height 17
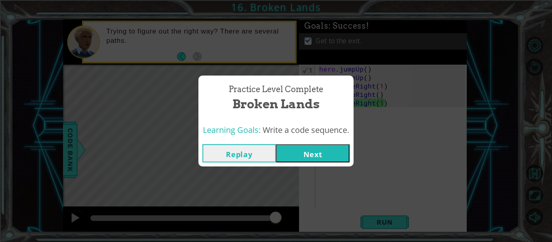
click at [308, 158] on button "Next" at bounding box center [313, 153] width 74 height 18
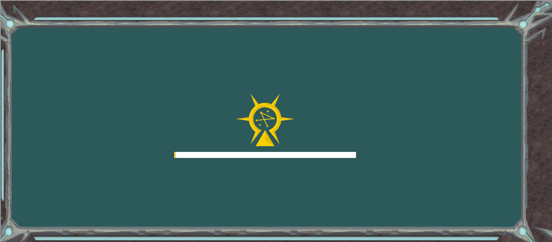
click at [324, 141] on div at bounding box center [265, 126] width 182 height 65
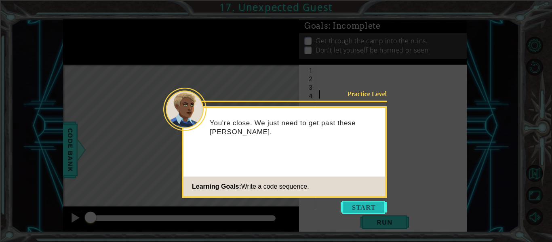
click at [375, 210] on button "Start" at bounding box center [364, 207] width 46 height 13
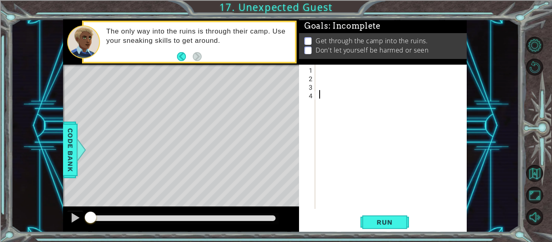
click at [329, 71] on div at bounding box center [394, 145] width 152 height 161
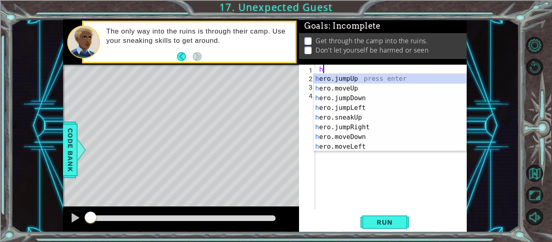
click at [376, 91] on div "h ero.jumpUp press enter h ero.moveUp press enter h ero.jumpDown press enter h …" at bounding box center [390, 122] width 153 height 97
type textarea "hero.moveUp(1)"
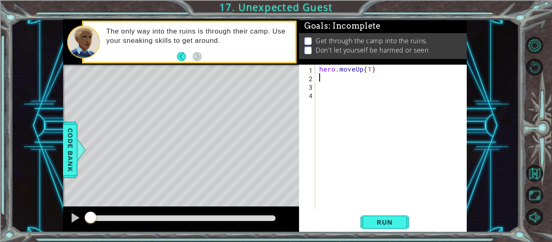
type textarea "h"
type textarea "j"
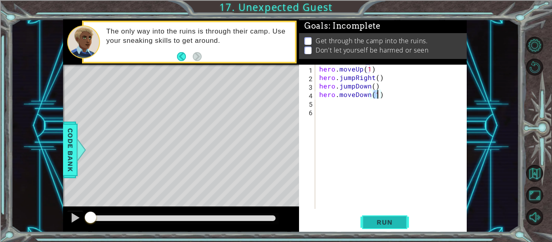
click at [405, 222] on button "Run" at bounding box center [385, 222] width 49 height 17
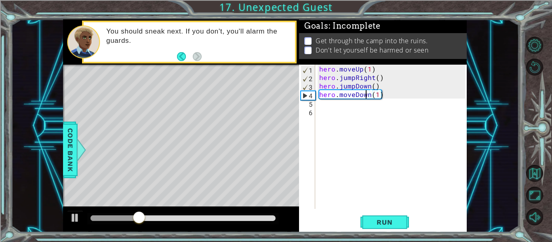
click at [367, 96] on div "hero . moveUp ( 1 ) hero . jumpRight ( ) hero . jumpDown ( ) hero . moveDown ( …" at bounding box center [394, 145] width 152 height 161
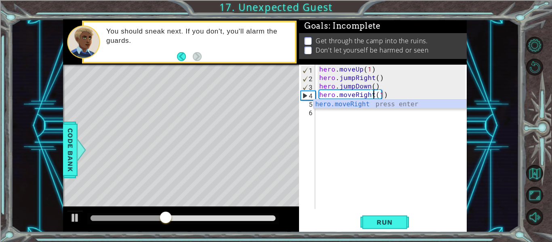
scroll to position [0, 4]
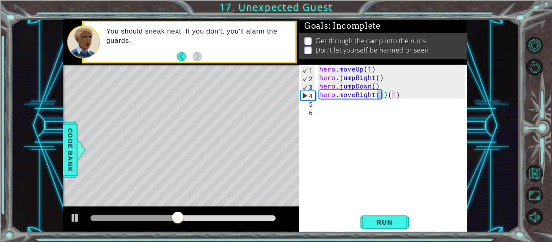
click at [401, 94] on div "hero . moveUp ( 1 ) hero . jumpRight ( ) hero . jumpDown ( ) hero . moveRight (…" at bounding box center [394, 145] width 152 height 161
type textarea "hero.moveRight(1)"
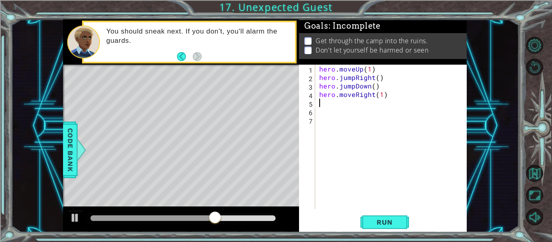
scroll to position [0, 0]
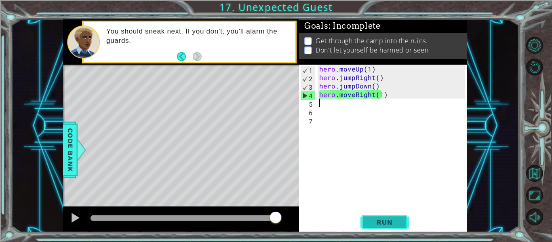
click at [397, 224] on span "Run" at bounding box center [385, 222] width 32 height 8
drag, startPoint x: 390, startPoint y: 93, endPoint x: 350, endPoint y: 93, distance: 40.8
click at [350, 93] on div "hero . moveUp ( 1 ) hero . jumpRight ( ) hero . jumpDown ( ) hero . moveRight (…" at bounding box center [394, 145] width 152 height 161
click at [351, 93] on div "hero . moveUp ( 1 ) hero . jumpRight ( ) hero . jumpDown ( ) hero . moveRight (…" at bounding box center [392, 137] width 148 height 144
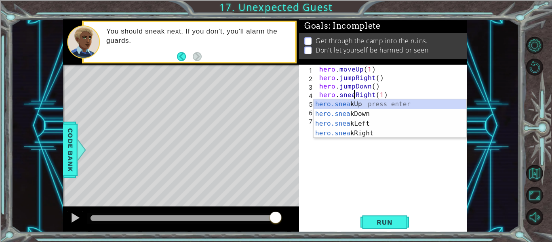
scroll to position [0, 3]
type textarea "hero.sneakRight(1)"
click at [267, 157] on div "Level Map" at bounding box center [249, 184] width 373 height 238
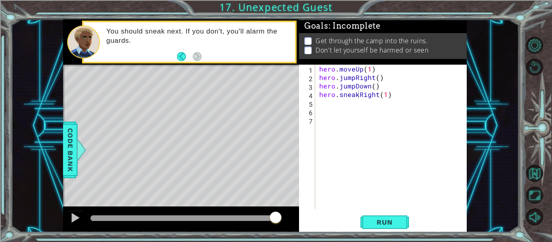
click at [343, 98] on div "hero . moveUp ( 1 ) hero . jumpRight ( ) hero . jumpDown ( ) hero . sneakRight …" at bounding box center [394, 145] width 152 height 161
type textarea "hero.sneakUp(2)"
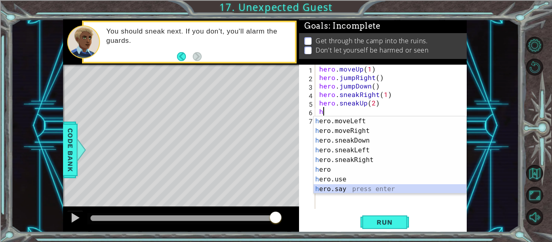
scroll to position [68, 0]
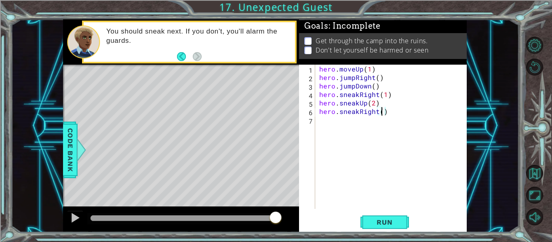
type textarea "hero.sneakRight(2)"
type textarea "hero.sneakDown(2)"
click at [404, 229] on button "Run" at bounding box center [385, 222] width 49 height 17
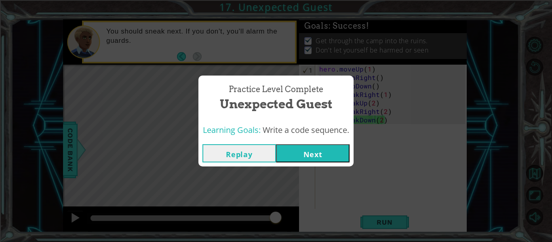
click at [314, 139] on div "Learning Goals: Write a code sequence." at bounding box center [275, 130] width 155 height 20
click at [311, 172] on div "Practice Level Complete Unexpected Guest Learning Goals: Write a code sequence.…" at bounding box center [276, 121] width 552 height 242
click at [301, 155] on button "Next" at bounding box center [313, 153] width 74 height 18
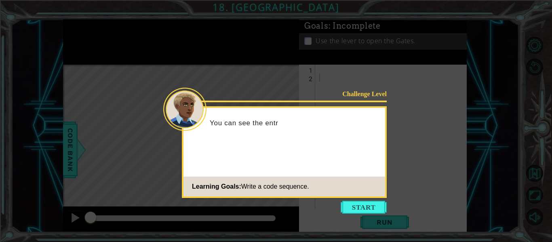
click at [350, 199] on icon at bounding box center [276, 121] width 552 height 242
click at [349, 207] on button "Start" at bounding box center [364, 207] width 46 height 13
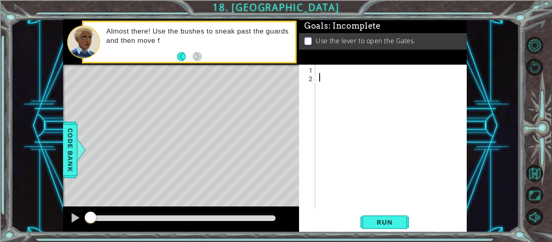
click at [335, 70] on div at bounding box center [394, 145] width 152 height 161
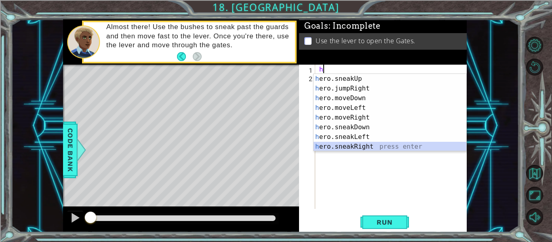
scroll to position [39, 0]
type textarea "hero.sneakRight(1)"
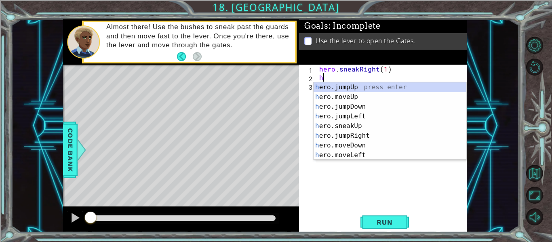
scroll to position [0, 0]
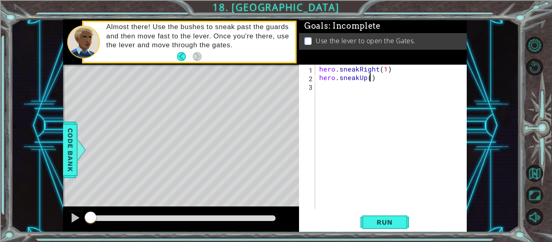
type textarea "hero.sneakUp(2)"
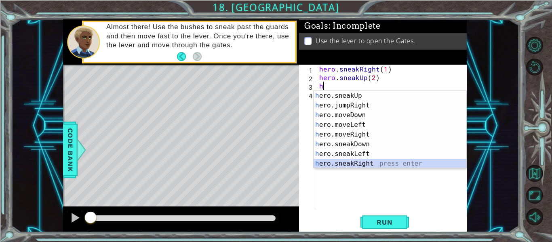
scroll to position [39, 0]
type textarea "hero.sneakRight(1)"
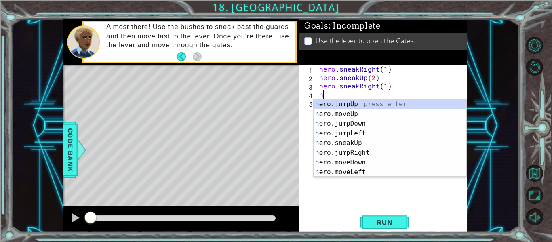
scroll to position [0, 0]
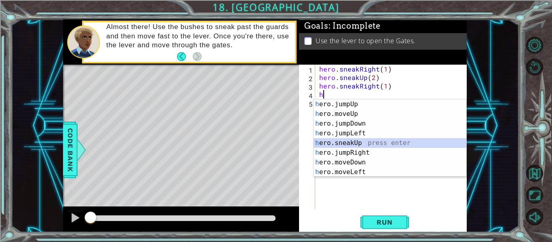
type textarea "hero.sneakUp(1)"
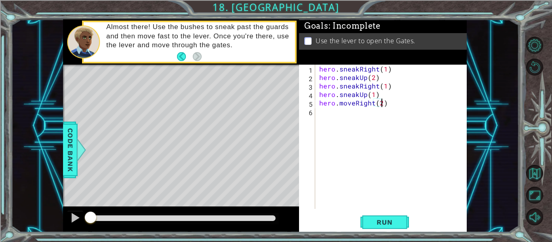
scroll to position [0, 4]
type textarea "hero.moveRight(2)"
click at [394, 224] on span "Run" at bounding box center [385, 222] width 32 height 8
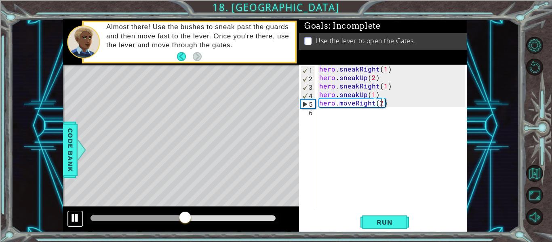
click at [75, 215] on div at bounding box center [75, 218] width 11 height 11
click at [337, 124] on div "hero . sneakRight ( 1 ) hero . sneakUp ( 2 ) hero . sneakRight ( 1 ) hero . sne…" at bounding box center [394, 145] width 152 height 161
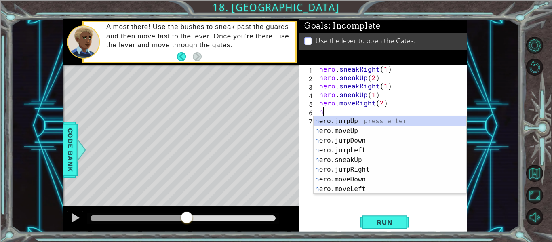
scroll to position [0, 0]
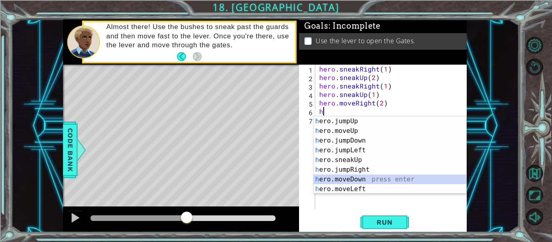
type textarea "hero.moveDown(1)"
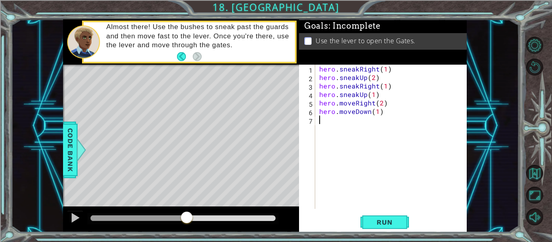
type textarea "h"
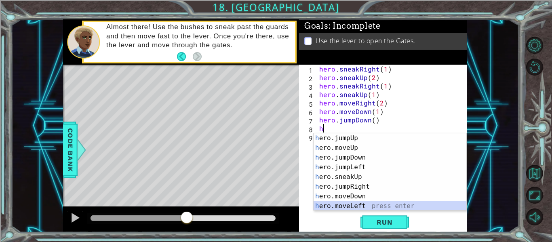
scroll to position [10, 0]
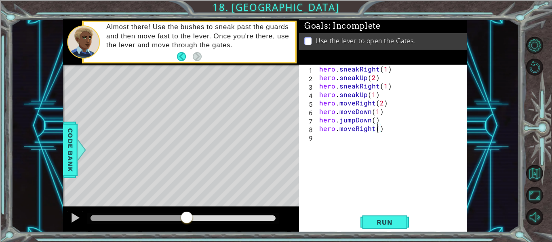
type textarea "hero.moveRight(2)"
type textarea "h"
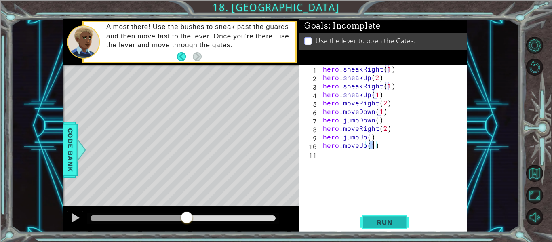
type textarea "hero.moveUp(1)"
click at [400, 220] on span "Run" at bounding box center [385, 222] width 32 height 8
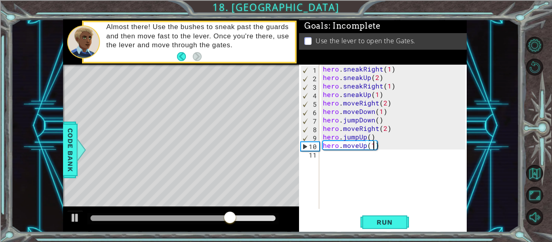
click at [348, 156] on div "hero . sneakRight ( 1 ) hero . sneakUp ( 2 ) hero . sneakRight ( 1 ) hero . sne…" at bounding box center [395, 145] width 148 height 161
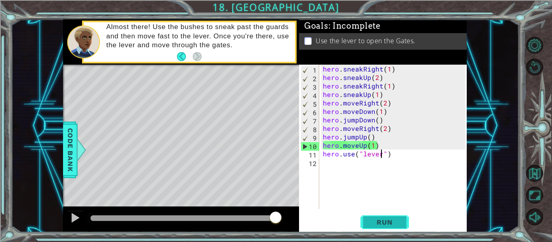
type textarea "hero.use("lever")"
click at [369, 221] on span "Run" at bounding box center [385, 222] width 32 height 8
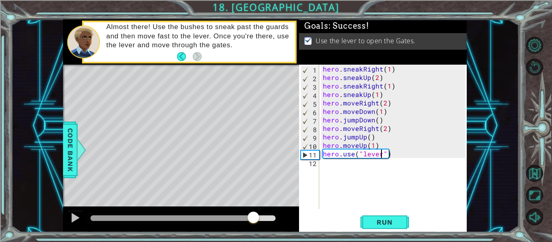
drag, startPoint x: 239, startPoint y: 217, endPoint x: 254, endPoint y: 218, distance: 15.4
click at [254, 218] on div at bounding box center [183, 218] width 185 height 6
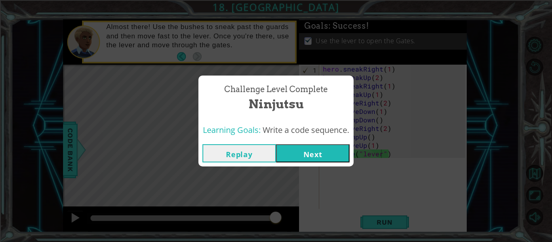
click at [291, 147] on button "Next" at bounding box center [313, 153] width 74 height 18
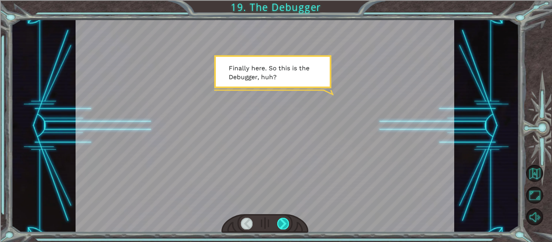
click at [278, 228] on div at bounding box center [283, 223] width 12 height 11
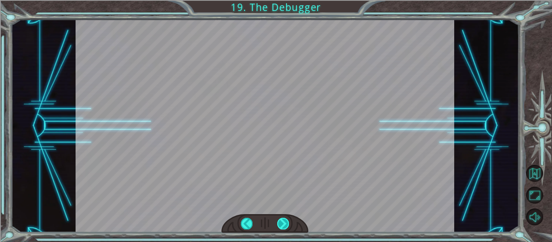
click at [281, 223] on div at bounding box center [283, 223] width 12 height 11
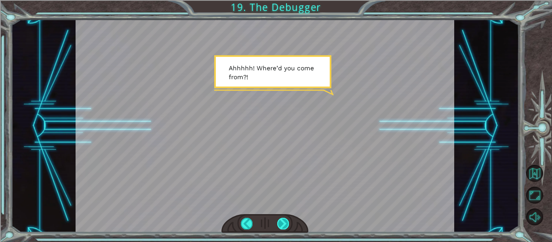
click at [281, 223] on div at bounding box center [283, 223] width 12 height 11
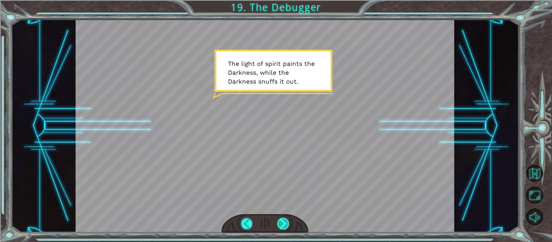
click at [281, 223] on div at bounding box center [283, 223] width 12 height 11
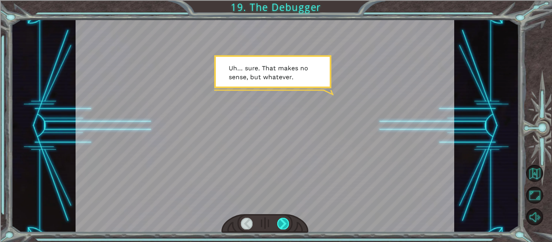
click at [281, 223] on div at bounding box center [283, 223] width 12 height 11
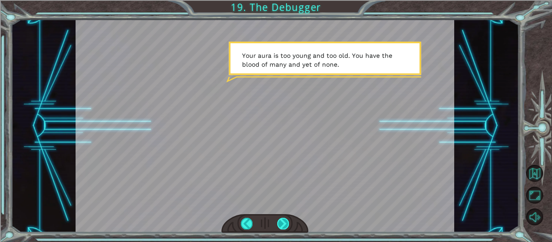
click at [281, 223] on div at bounding box center [283, 223] width 12 height 11
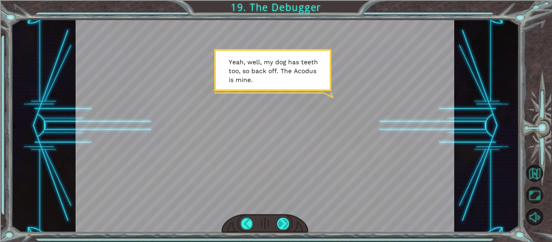
click at [281, 223] on div at bounding box center [283, 223] width 12 height 11
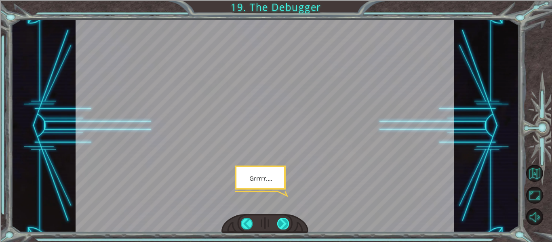
click at [281, 223] on div at bounding box center [283, 223] width 12 height 11
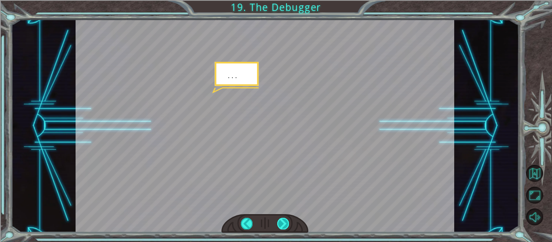
click at [281, 223] on div at bounding box center [283, 223] width 12 height 11
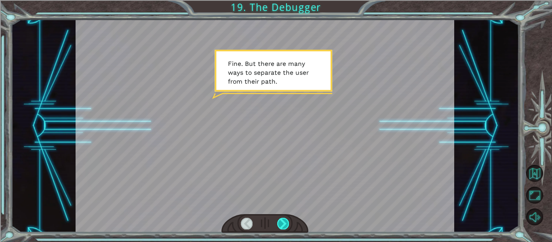
click at [281, 223] on div at bounding box center [283, 223] width 12 height 11
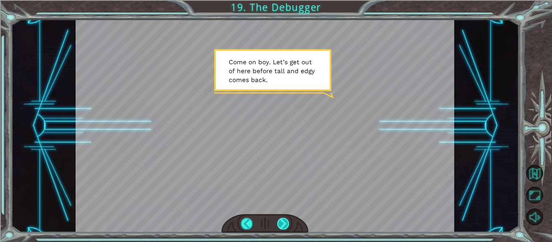
click at [281, 223] on div at bounding box center [283, 223] width 12 height 11
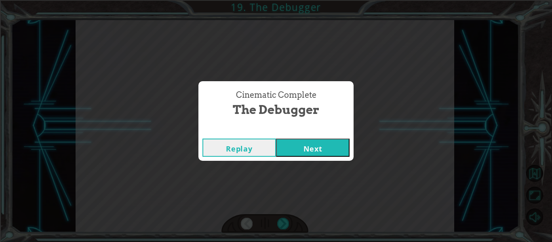
click at [332, 147] on button "Next" at bounding box center [313, 148] width 74 height 18
